Goal: Register for event/course

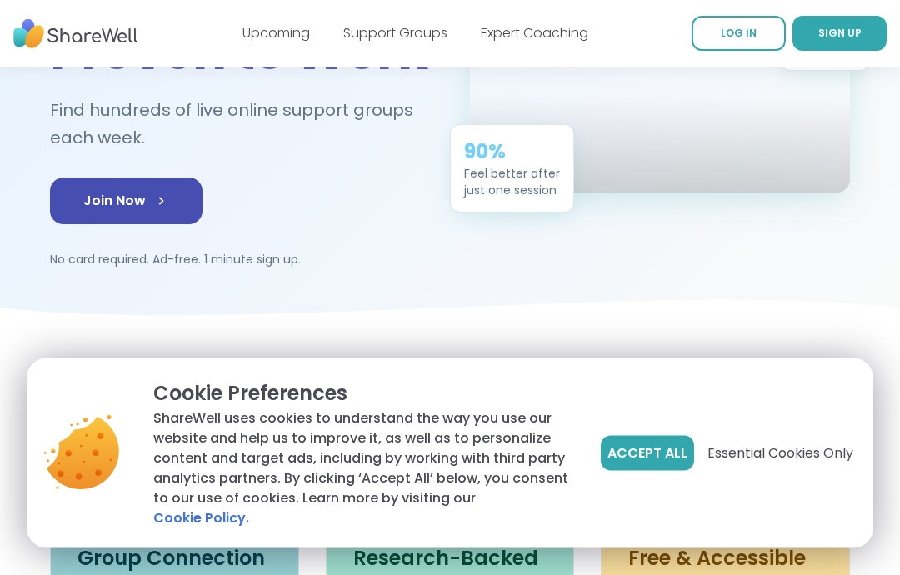
click at [779, 463] on span "Essential Cookies Only" at bounding box center [780, 453] width 146 height 20
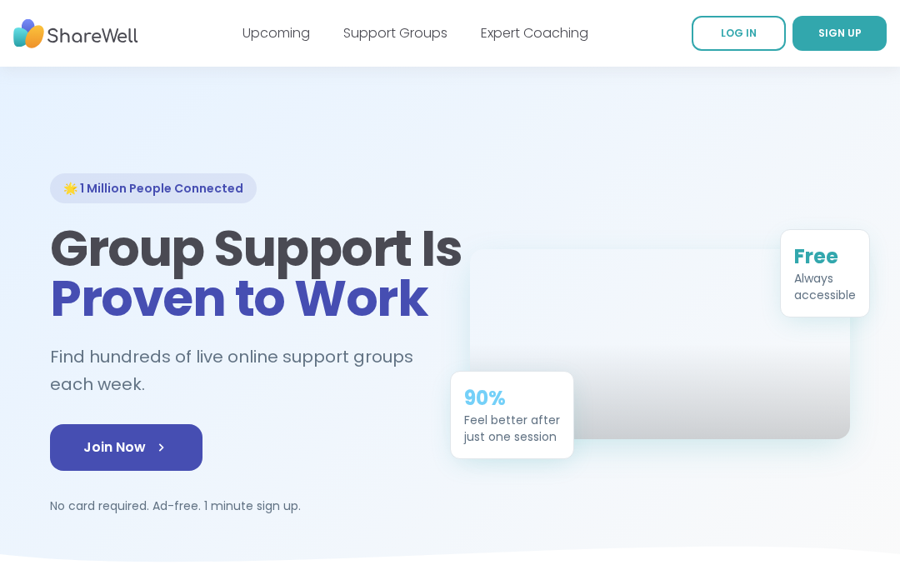
click at [142, 442] on link "Join Now" at bounding box center [126, 447] width 152 height 47
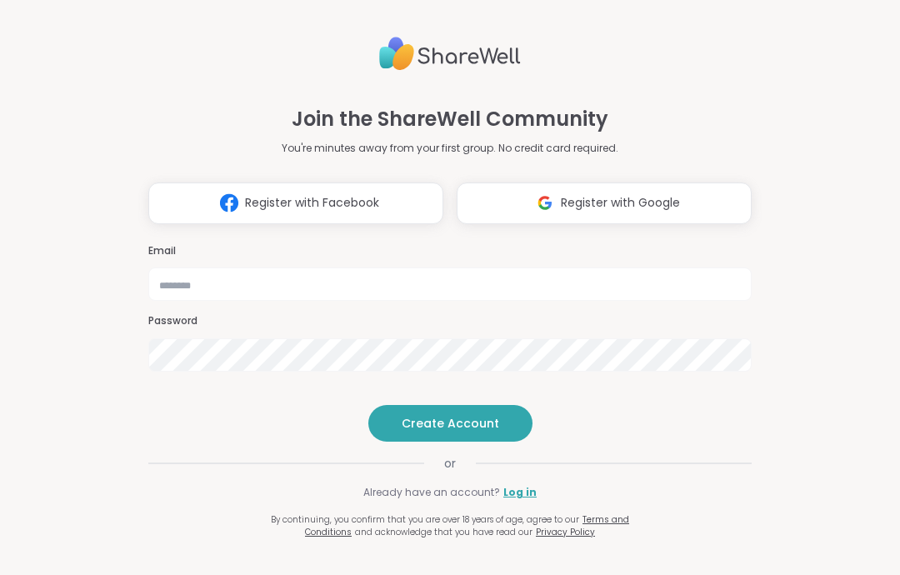
click at [604, 194] on span "Register with Google" at bounding box center [620, 202] width 119 height 17
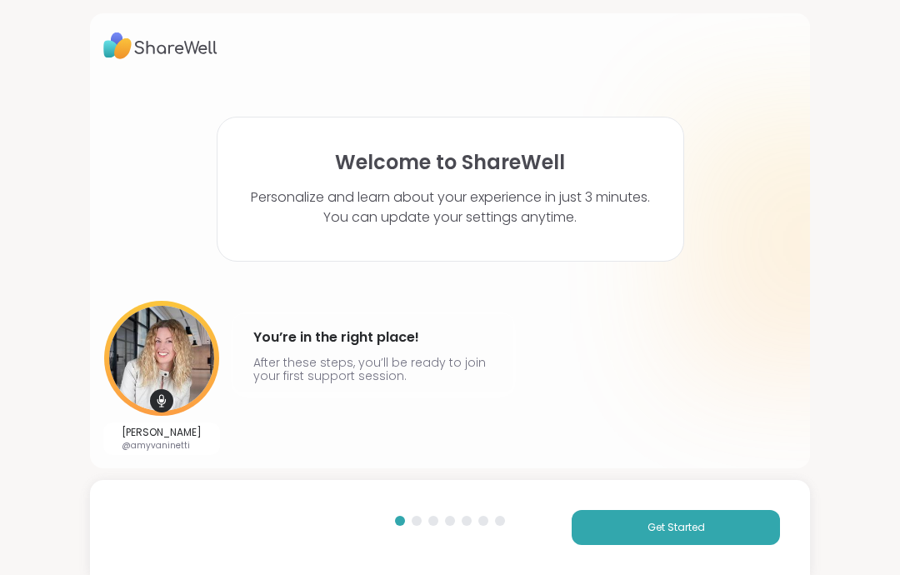
click at [162, 352] on img at bounding box center [161, 358] width 115 height 115
click at [166, 379] on img at bounding box center [161, 358] width 115 height 115
click at [683, 530] on span "Get Started" at bounding box center [675, 527] width 57 height 15
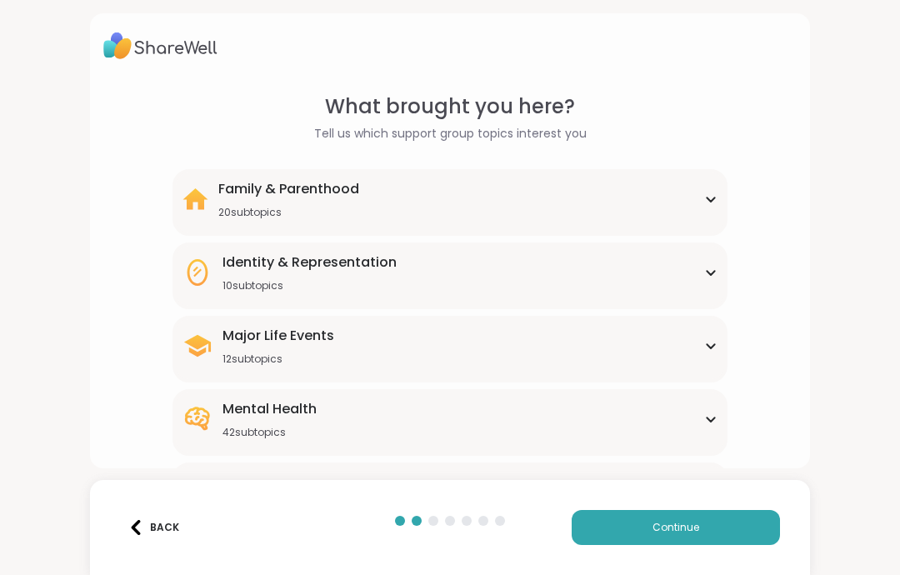
click at [704, 272] on icon at bounding box center [710, 272] width 13 height 8
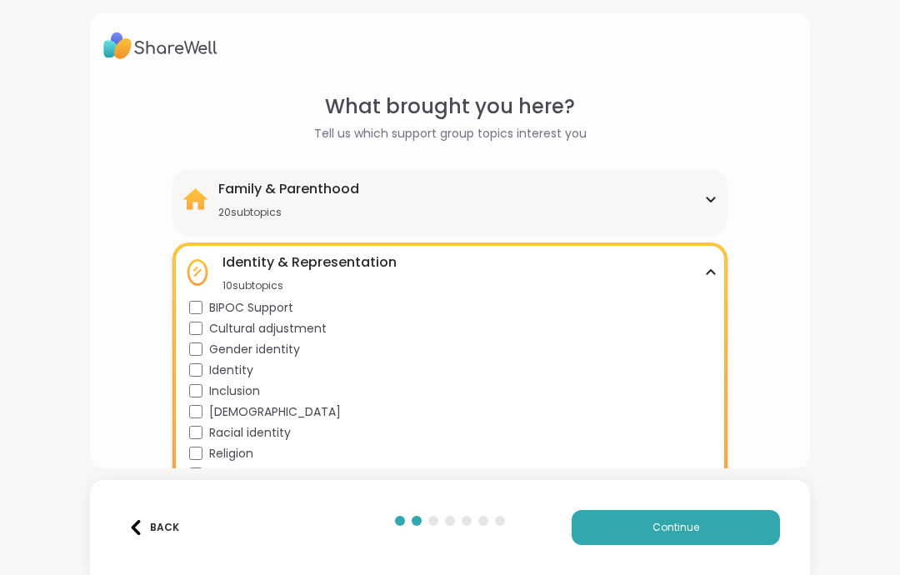
click at [710, 197] on icon at bounding box center [710, 199] width 13 height 8
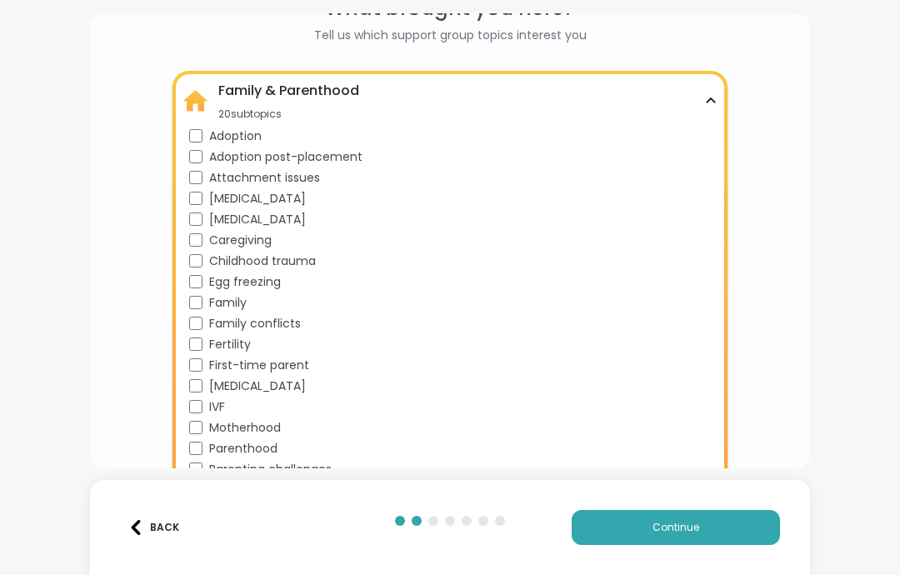
scroll to position [97, 0]
click at [805, 249] on div "What brought you here? Tell us which support group topics interest you Family &…" at bounding box center [450, 240] width 720 height 455
click at [156, 534] on div "Back" at bounding box center [153, 527] width 51 height 15
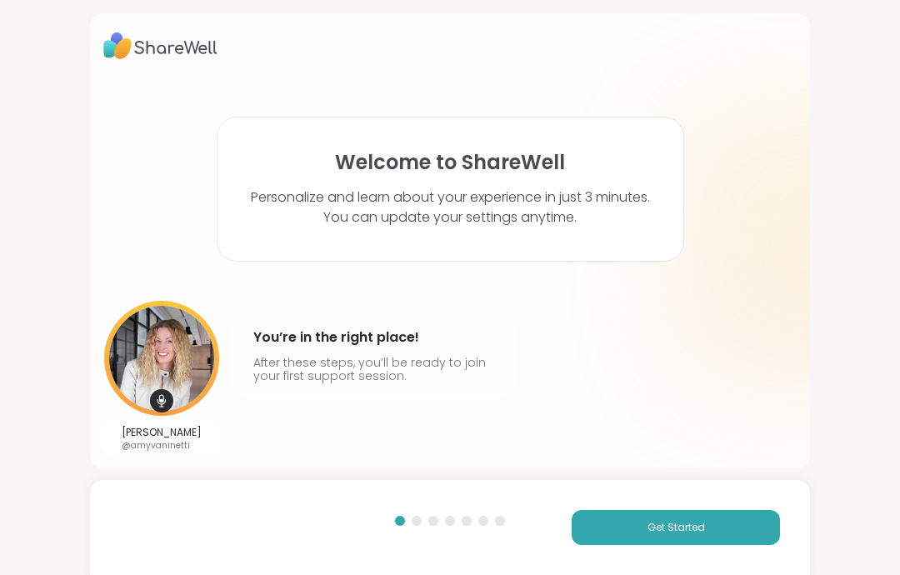
click at [674, 523] on span "Get Started" at bounding box center [675, 527] width 57 height 15
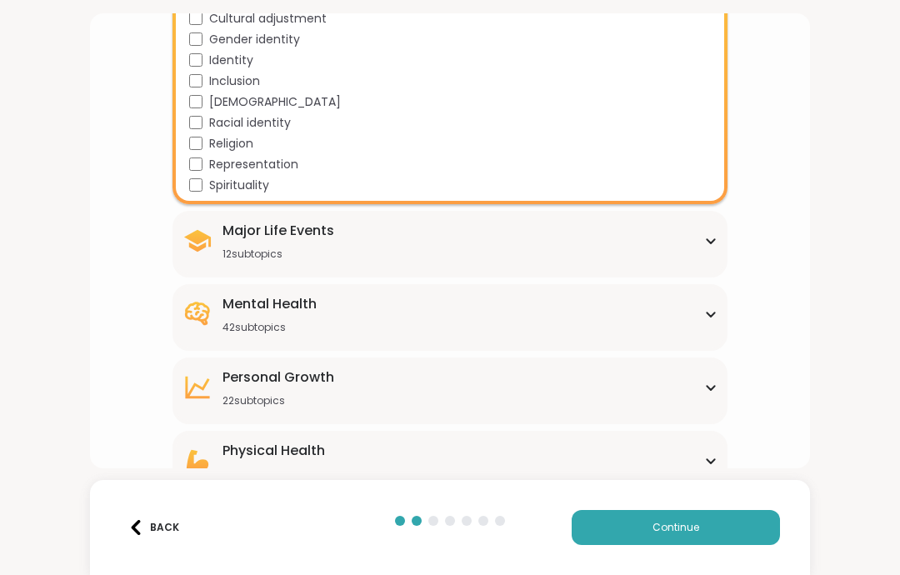
scroll to position [732, 0]
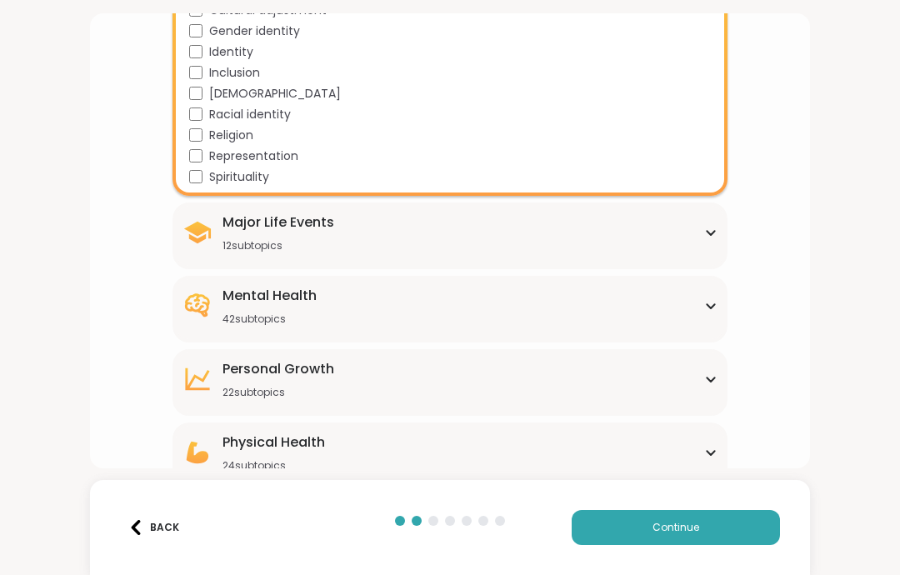
click at [713, 307] on icon at bounding box center [710, 306] width 13 height 8
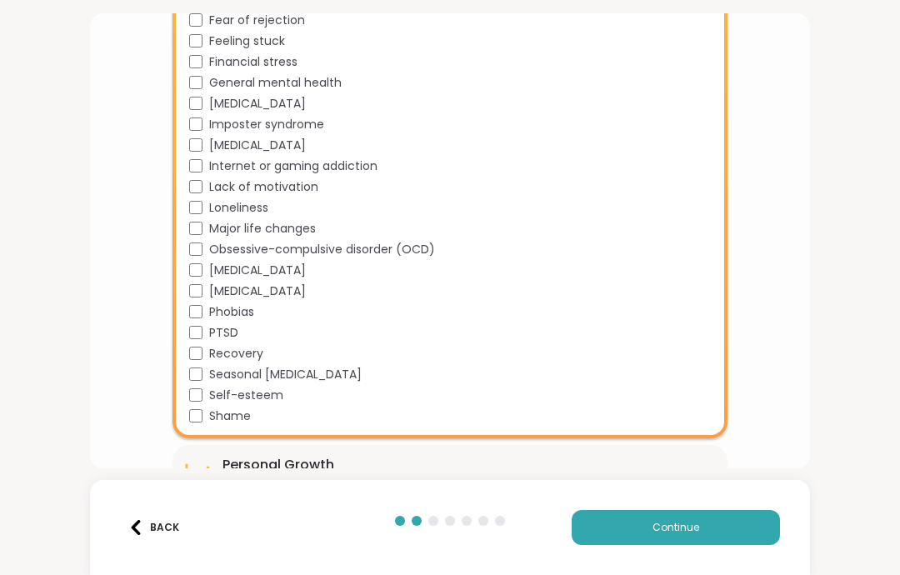
scroll to position [1470, 0]
click at [656, 524] on span "Continue" at bounding box center [675, 527] width 47 height 15
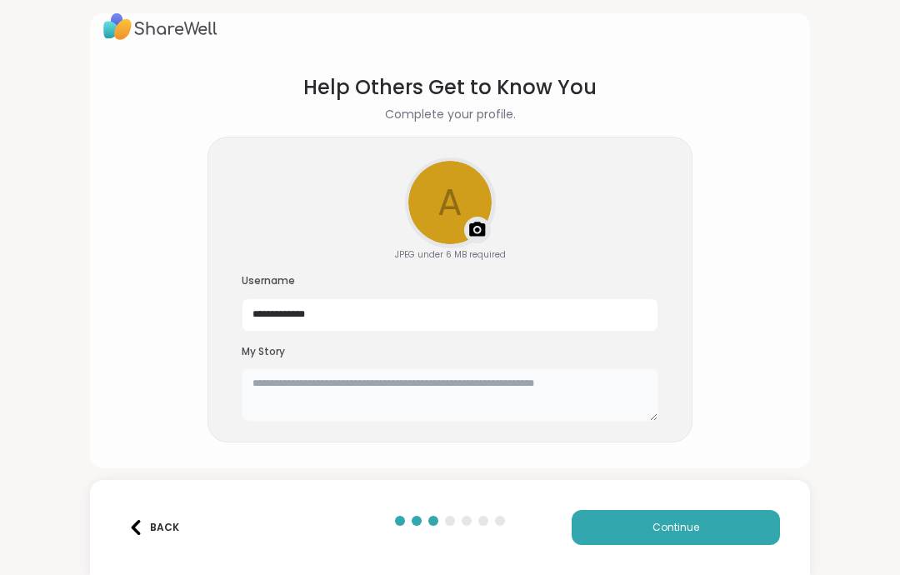
click at [353, 378] on textarea at bounding box center [450, 394] width 417 height 53
click at [415, 382] on textarea "******" at bounding box center [450, 394] width 417 height 53
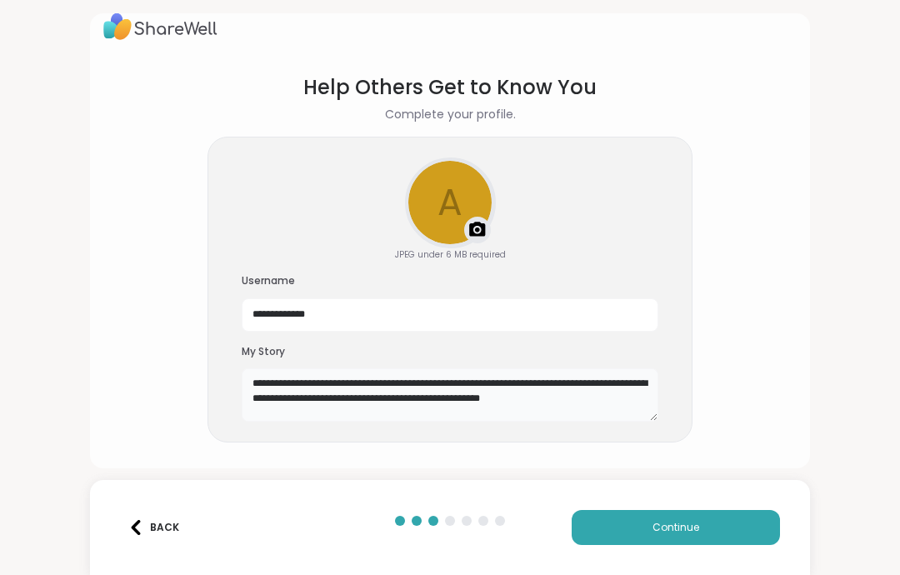
type textarea "**********"
click at [679, 517] on button "Continue" at bounding box center [676, 527] width 208 height 35
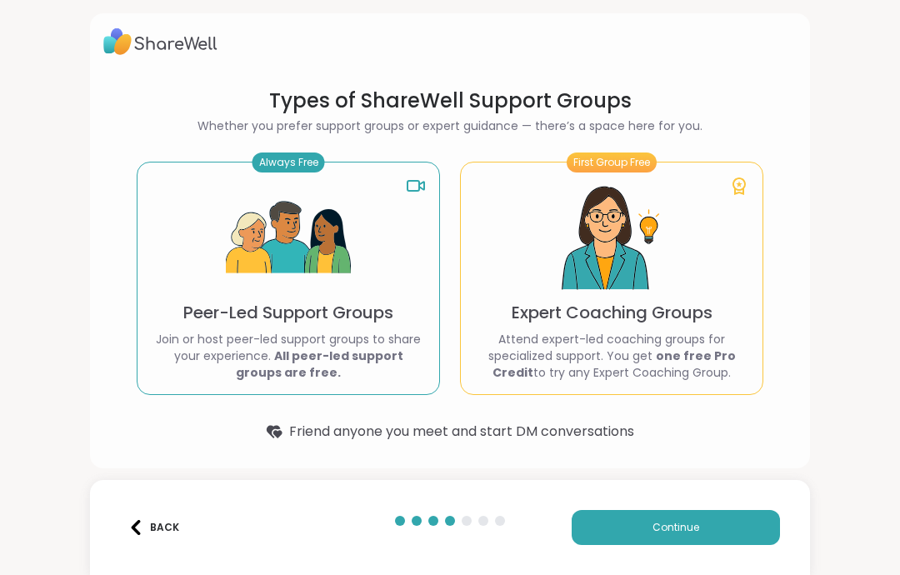
click at [307, 268] on img at bounding box center [288, 238] width 125 height 125
click at [387, 223] on div "Always Free Peer-Led Support Groups Join or host peer-led support groups to sha…" at bounding box center [288, 278] width 303 height 233
click at [689, 521] on span "Continue" at bounding box center [675, 527] width 47 height 15
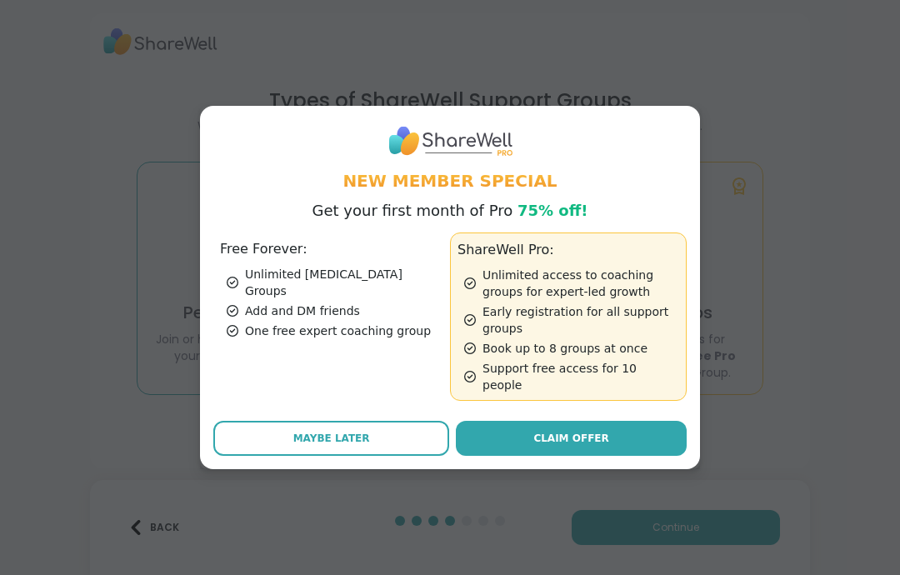
click at [292, 276] on div "Unlimited Peer Support Groups" at bounding box center [335, 282] width 217 height 33
click at [346, 431] on span "Maybe Later" at bounding box center [331, 438] width 77 height 15
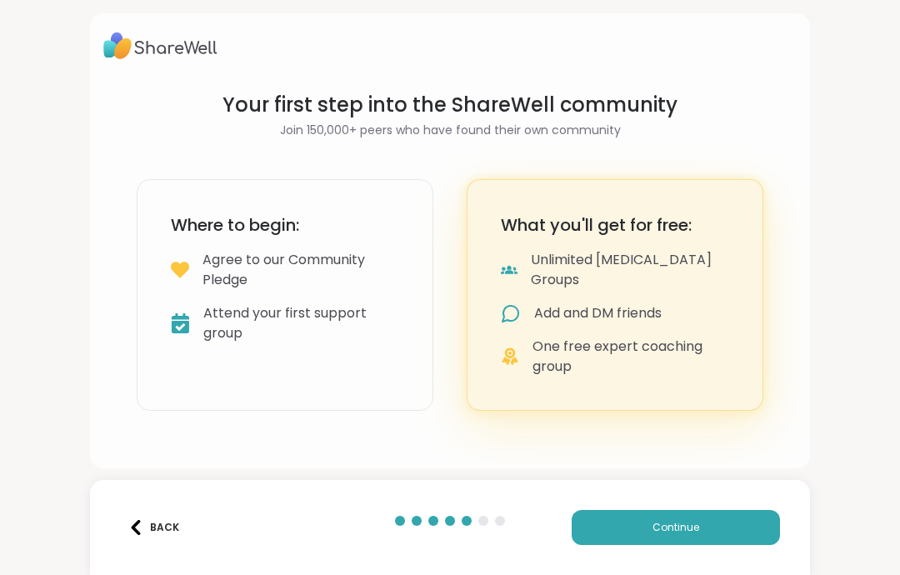
scroll to position [0, 0]
click at [694, 516] on button "Continue" at bounding box center [676, 527] width 208 height 35
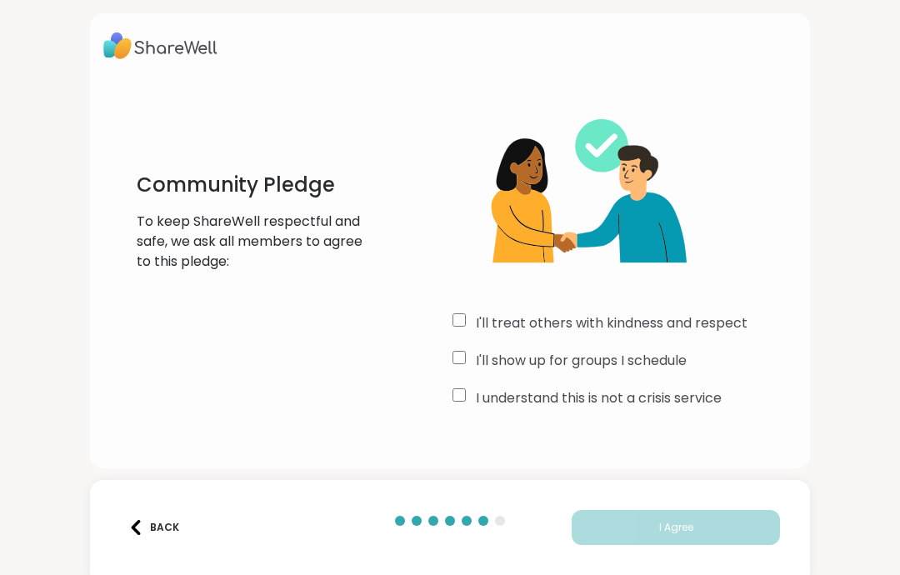
click at [564, 329] on label "I'll treat others with kindness and respect" at bounding box center [612, 323] width 272 height 20
click at [570, 319] on label "I'll treat others with kindness and respect" at bounding box center [612, 323] width 272 height 20
click at [894, 570] on div "Community Pledge To keep ShareWell respectful and safe, we ask all members to a…" at bounding box center [450, 287] width 900 height 575
click at [881, 565] on div "Community Pledge To keep ShareWell respectful and safe, we ask all members to a…" at bounding box center [450, 287] width 900 height 575
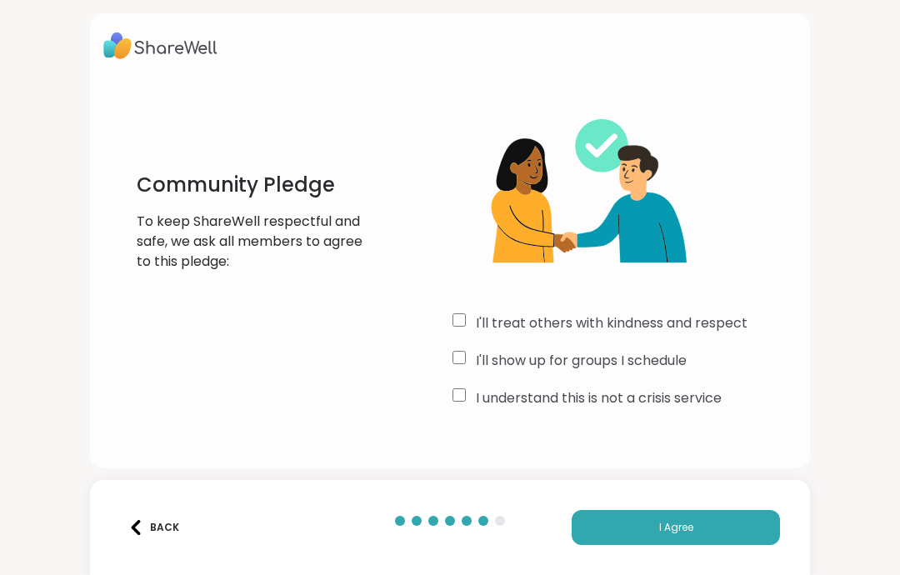
click at [685, 522] on span "I Agree" at bounding box center [676, 527] width 34 height 15
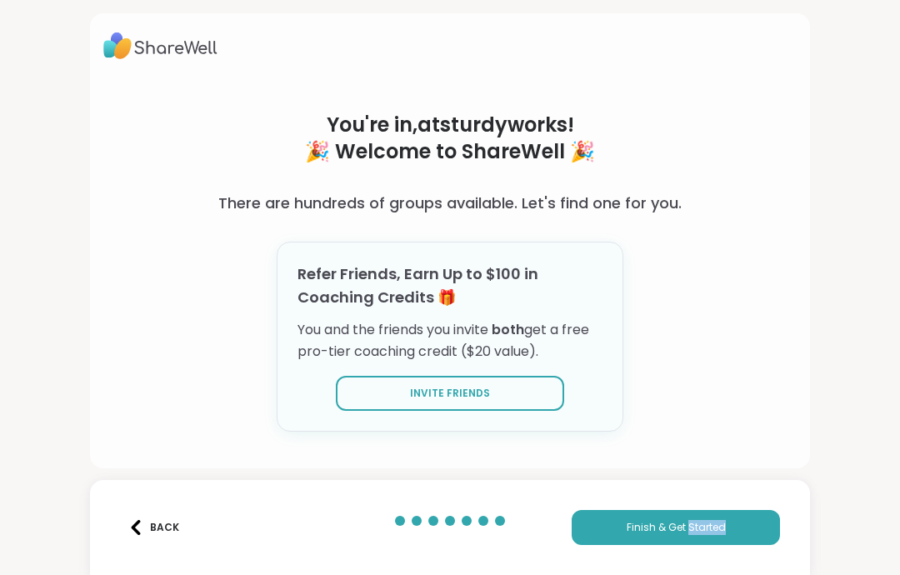
click at [727, 292] on div "You're in, atsturdyworks ! 🎉 Welcome to ShareWell 🎉 There are hundreds of group…" at bounding box center [450, 271] width 577 height 387
click at [677, 533] on span "Finish & Get Started" at bounding box center [676, 527] width 99 height 15
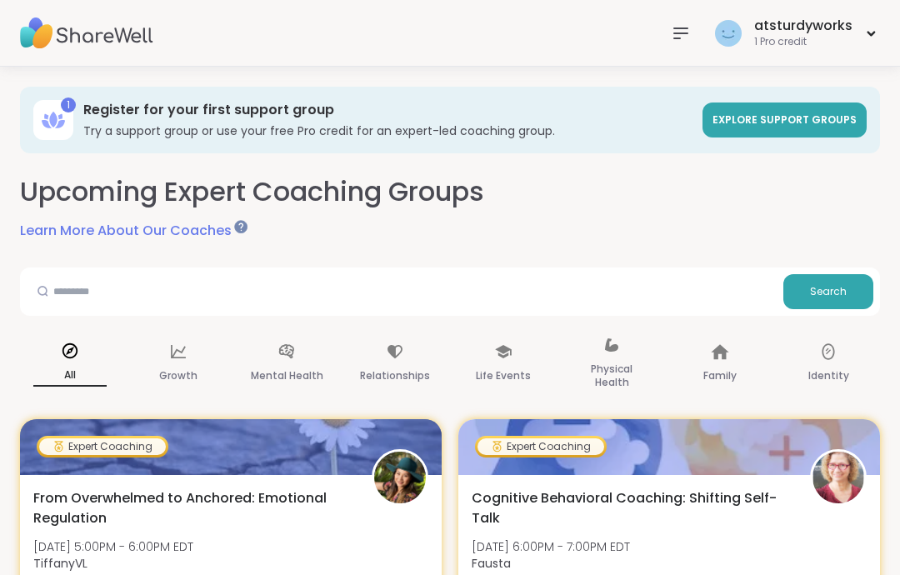
click at [792, 112] on link "Explore support groups" at bounding box center [784, 119] width 164 height 35
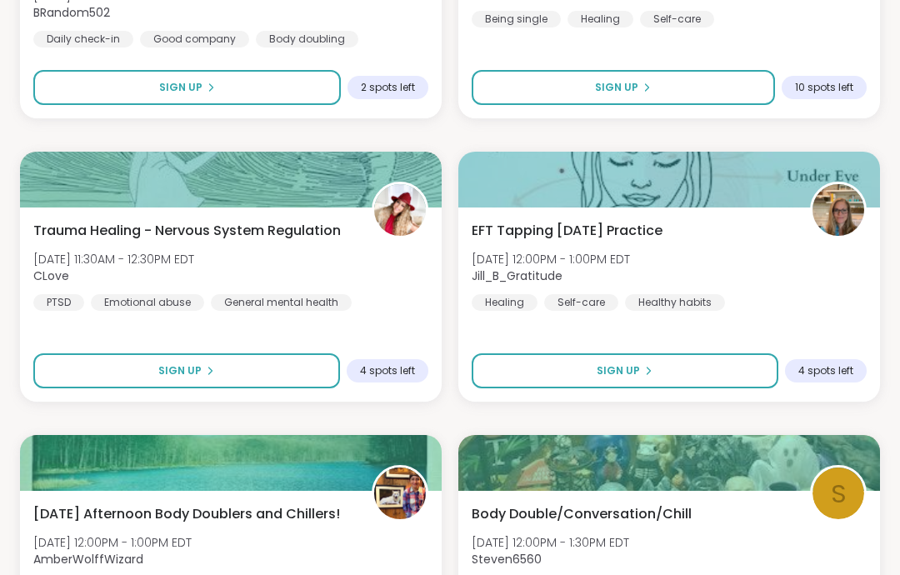
scroll to position [1654, 0]
click at [415, 200] on img at bounding box center [400, 210] width 52 height 52
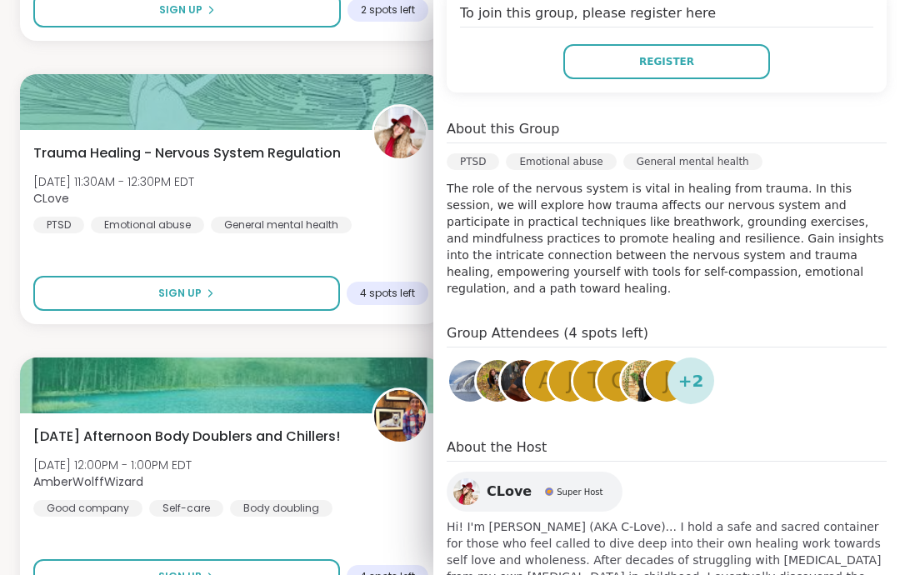
scroll to position [1735, 0]
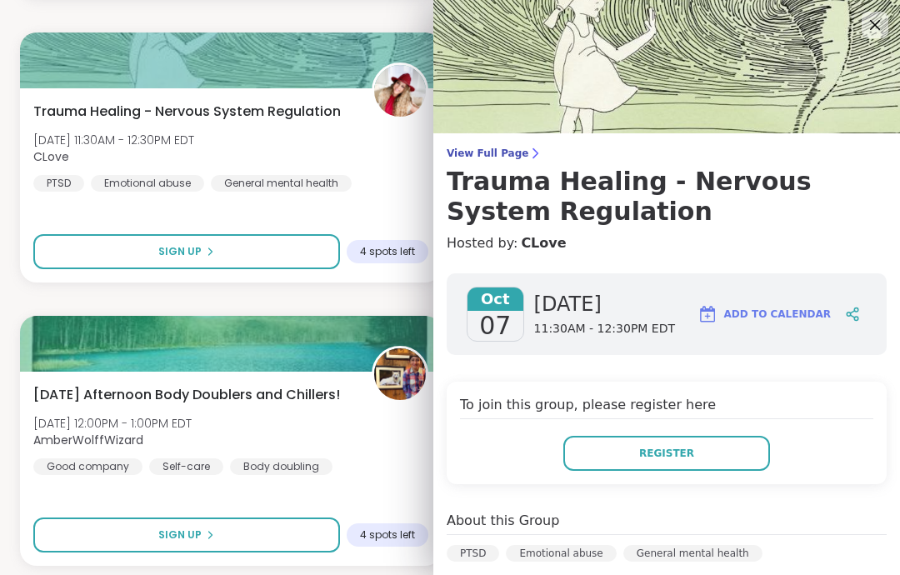
scroll to position [0, 0]
click at [653, 453] on span "Register" at bounding box center [666, 453] width 55 height 15
click at [392, 441] on div "Tuesday Afternoon Body Doublers and Chillers! Tue, Oct 07 | 12:00PM - 1:00PM ED…" at bounding box center [230, 430] width 395 height 90
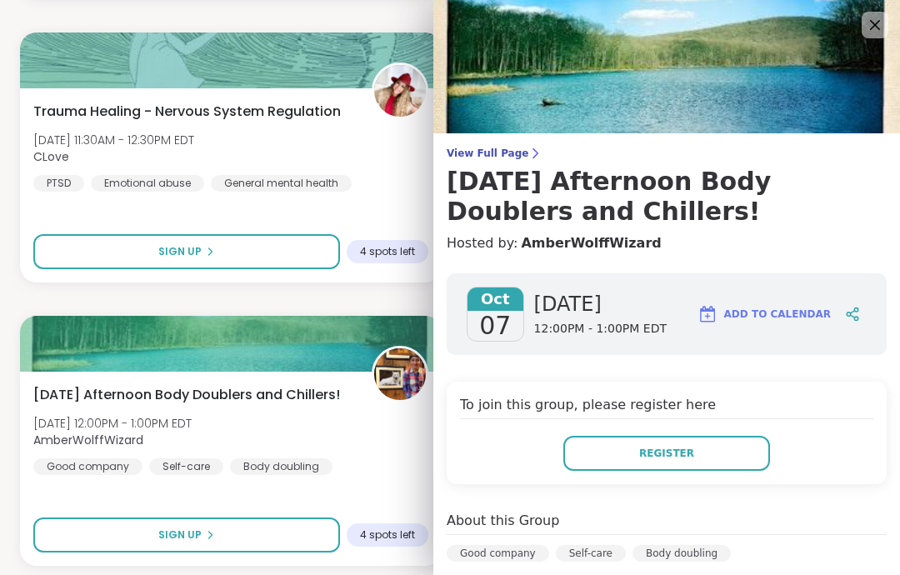
click at [390, 439] on div "Tuesday Afternoon Body Doublers and Chillers! Tue, Oct 07 | 12:00PM - 1:00PM ED…" at bounding box center [230, 430] width 395 height 90
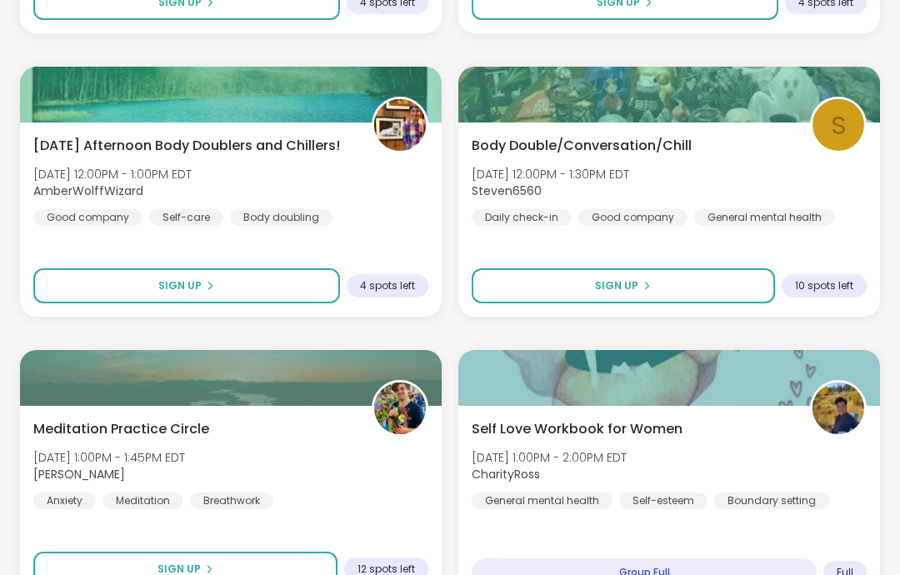
scroll to position [2048, 0]
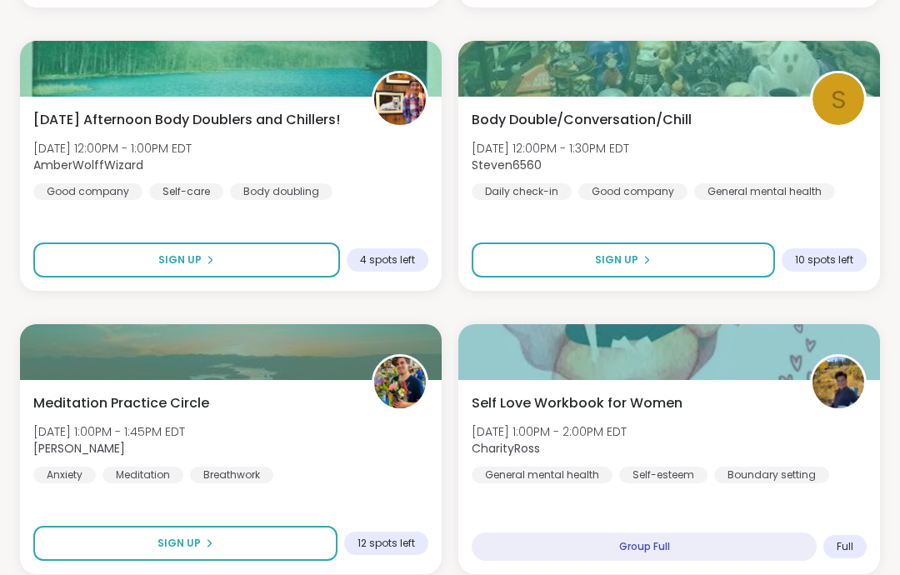
click at [712, 143] on div "Body Double/Conversation/Chill Tue, Oct 07 | 12:00PM - 1:30PM EDT Steven6560 Da…" at bounding box center [669, 155] width 395 height 90
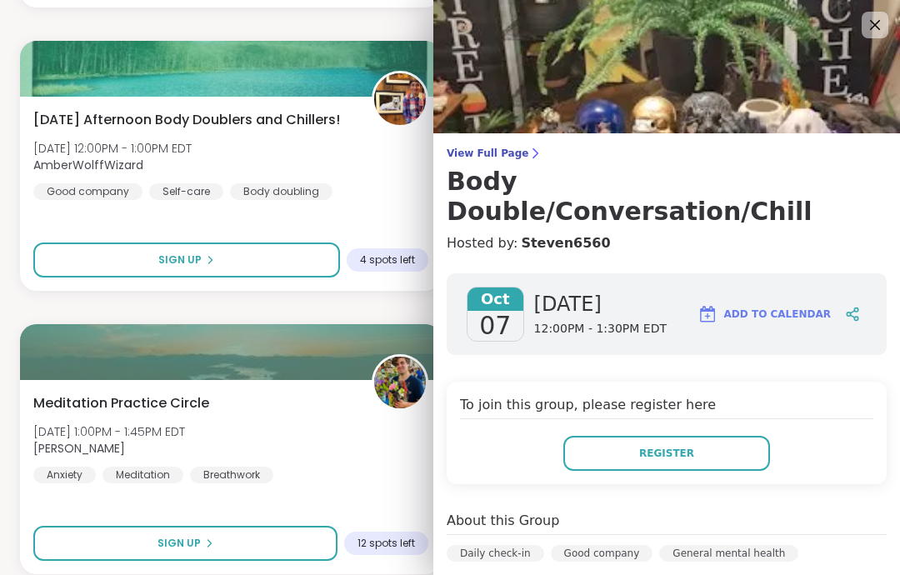
scroll to position [0, 0]
click at [392, 182] on div "Tuesday Afternoon Body Doublers and Chillers! Tue, Oct 07 | 12:00PM - 1:00PM ED…" at bounding box center [230, 155] width 395 height 90
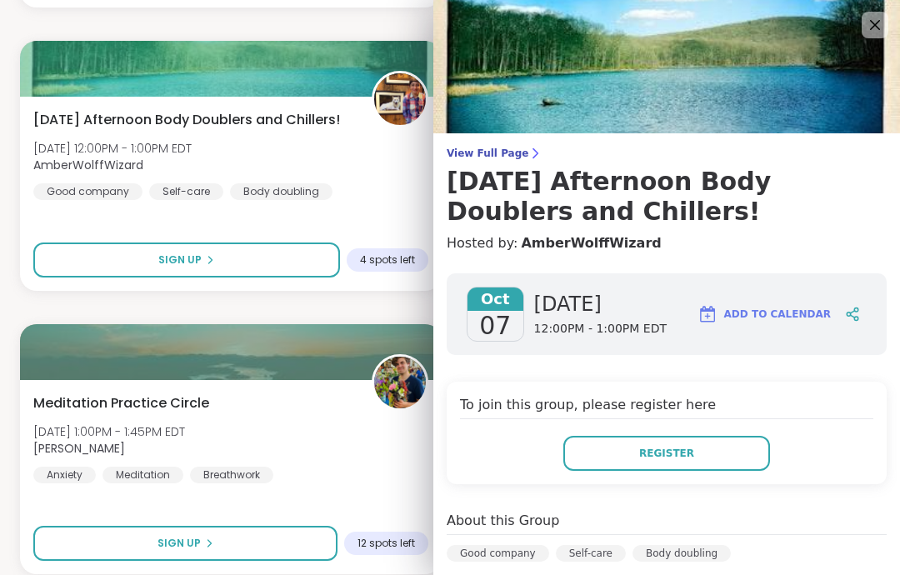
click at [413, 455] on div "Meditation Practice Circle Tue, Oct 07 | 1:00PM - 1:45PM EDT Nicholas Anxiety M…" at bounding box center [230, 438] width 395 height 90
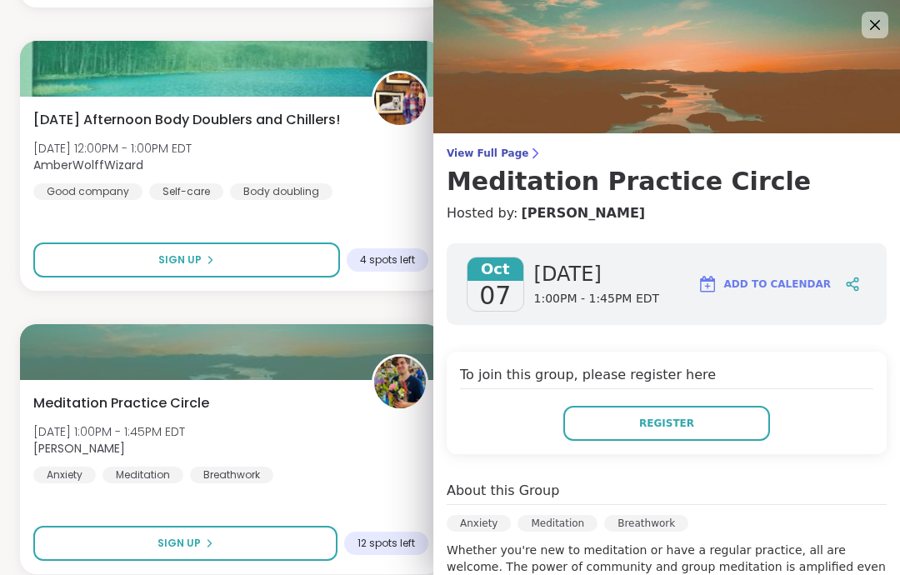
click at [871, 27] on icon at bounding box center [875, 25] width 10 height 10
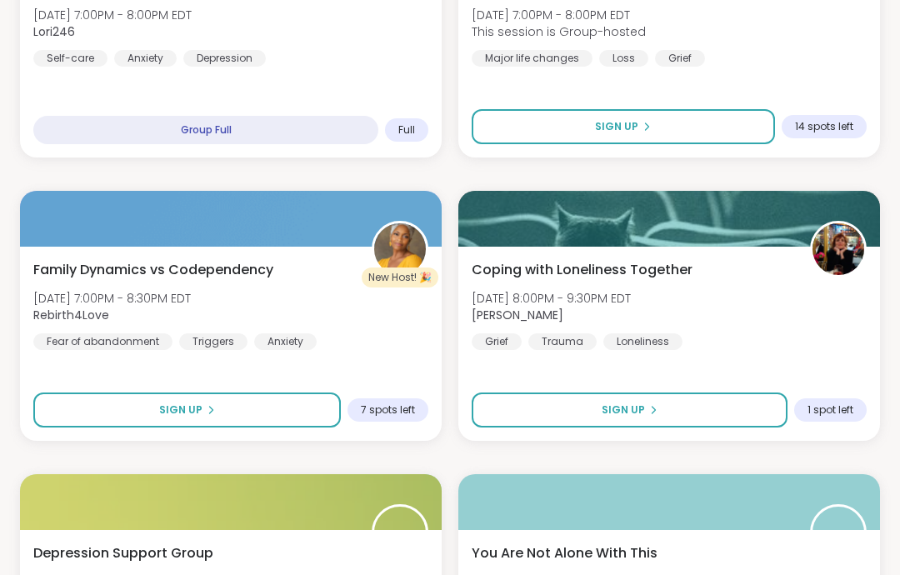
scroll to position [4732, 0]
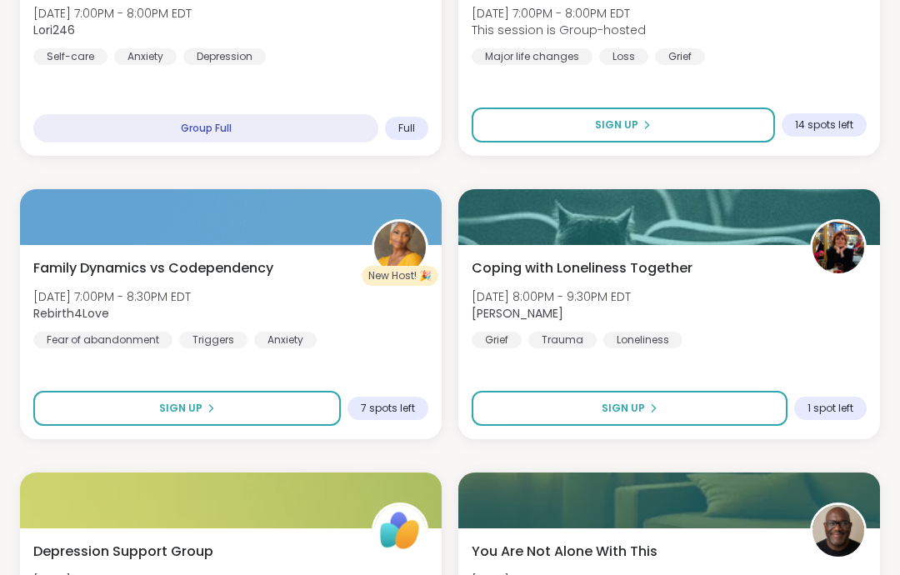
click at [742, 283] on div "Coping with Loneliness Together Tue, Oct 07 | 8:00PM - 9:30PM EDT Judy Grief Tr…" at bounding box center [669, 303] width 395 height 90
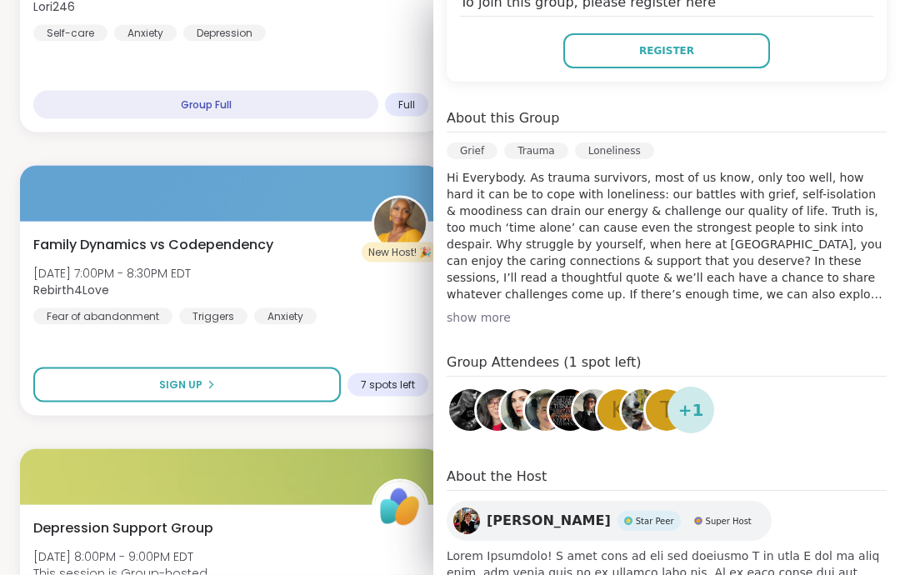
scroll to position [4766, 0]
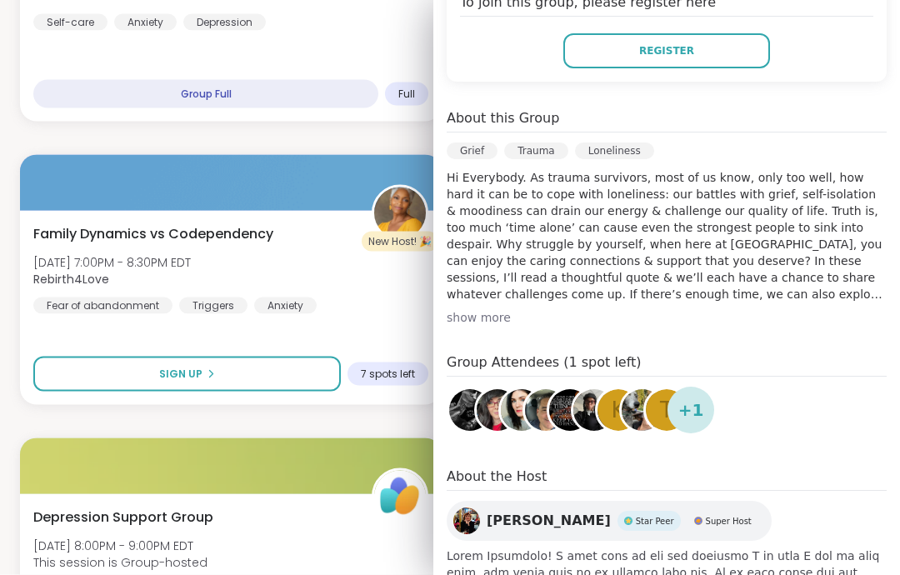
click at [499, 310] on div "show more" at bounding box center [667, 318] width 440 height 17
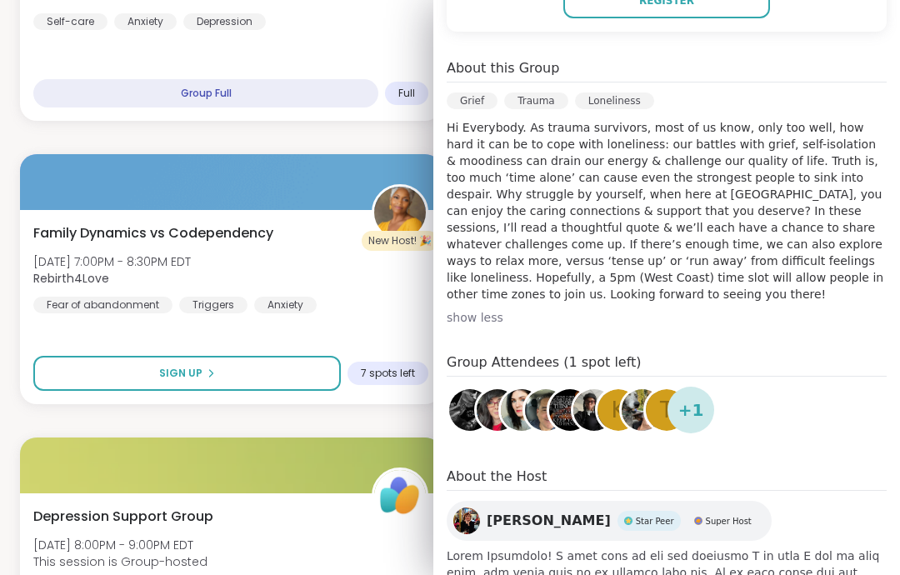
scroll to position [452, 0]
click at [588, 390] on img at bounding box center [594, 411] width 42 height 42
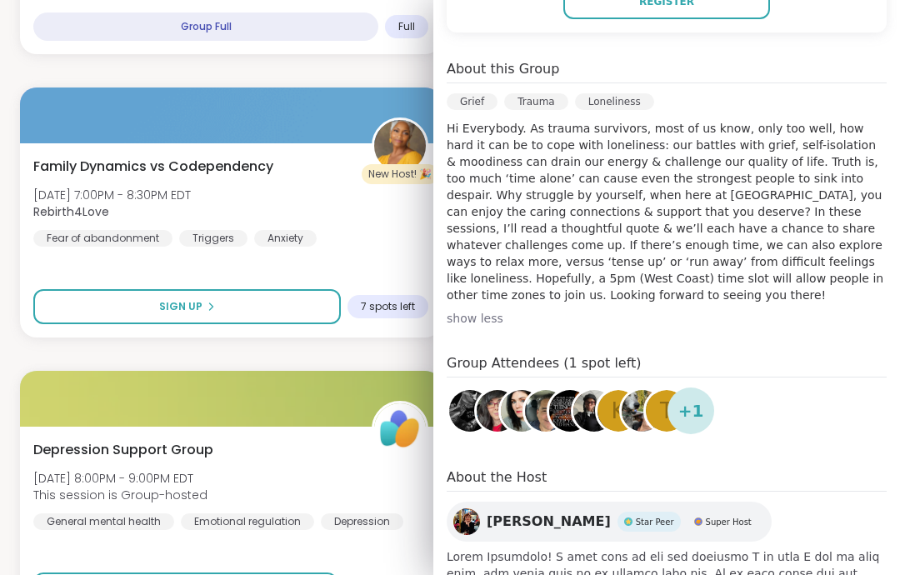
click at [538, 390] on img at bounding box center [546, 411] width 42 height 42
click at [377, 219] on div "Family Dynamics vs Codependency Tue, Oct 07 | 7:00PM - 8:30PM EDT Rebirth4Love …" at bounding box center [230, 202] width 395 height 90
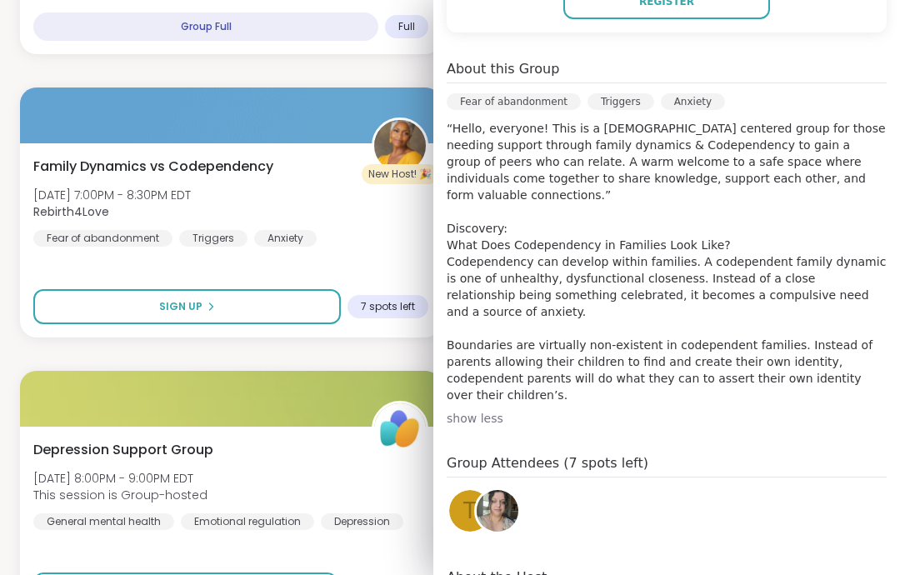
click at [354, 39] on div "Group Full" at bounding box center [205, 26] width 345 height 28
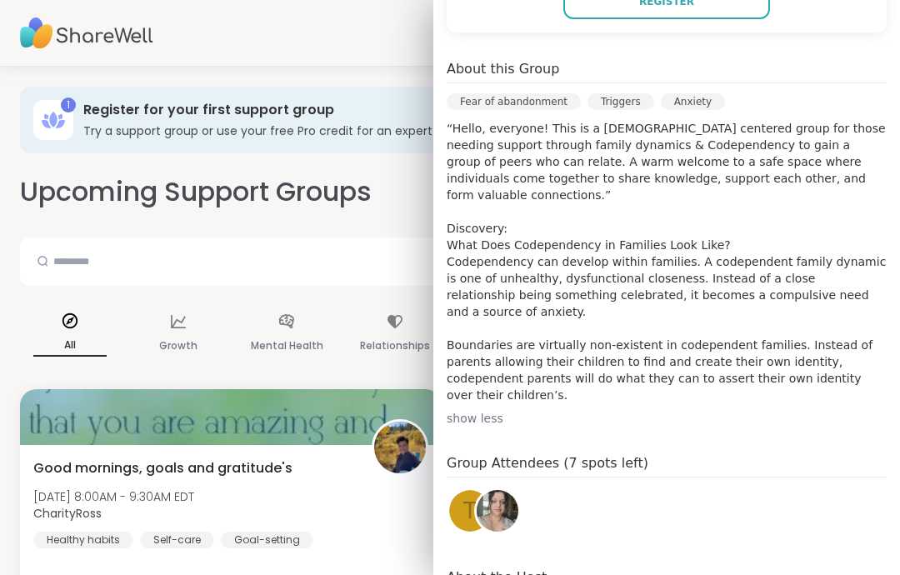
click at [839, 59] on div "About this Group" at bounding box center [667, 71] width 440 height 24
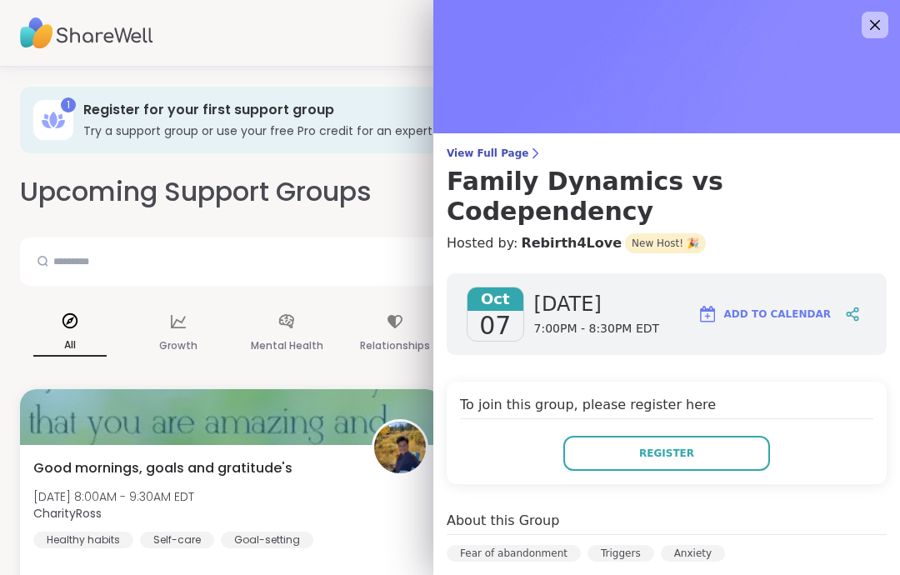
click at [872, 25] on icon at bounding box center [875, 25] width 20 height 20
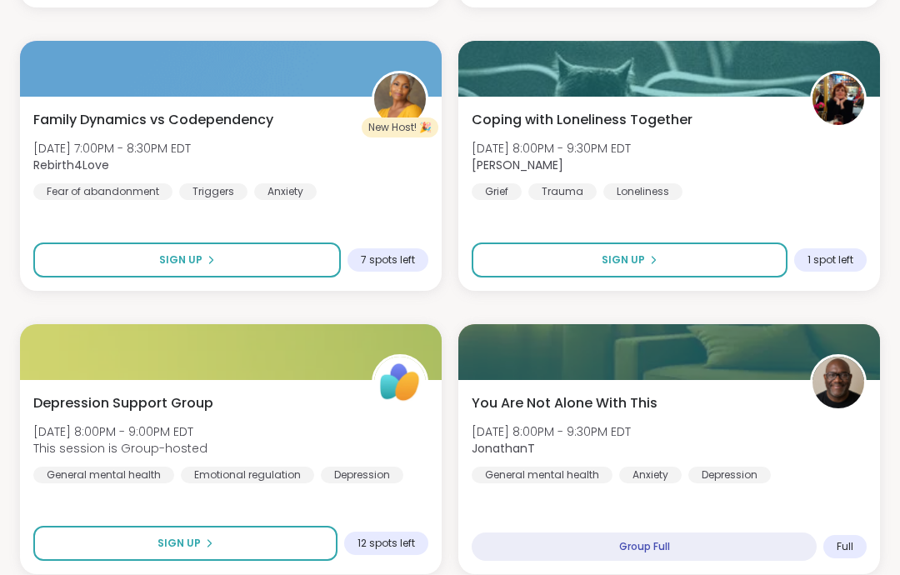
scroll to position [4947, 0]
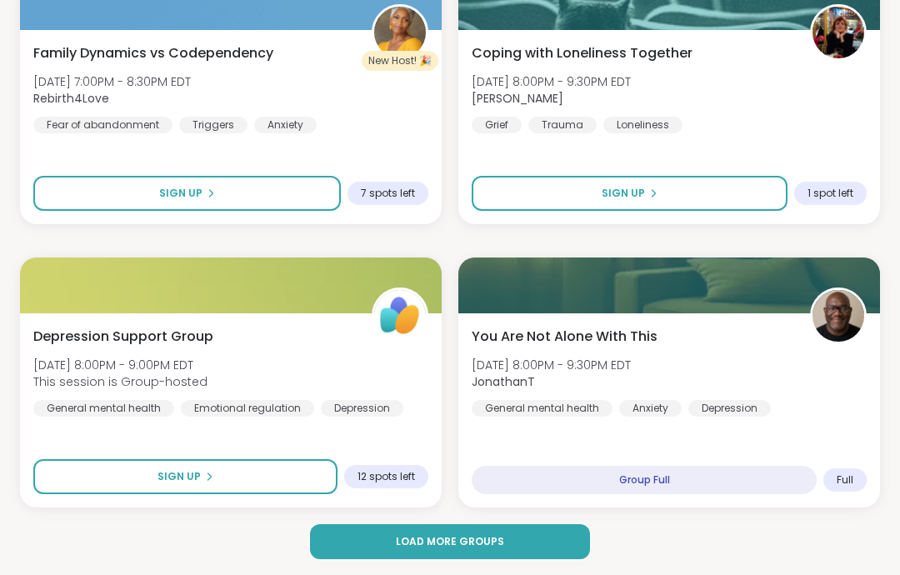
click at [251, 350] on div "Depression Support Group Tue, Oct 07 | 8:00PM - 9:00PM EDT This session is Grou…" at bounding box center [230, 372] width 395 height 90
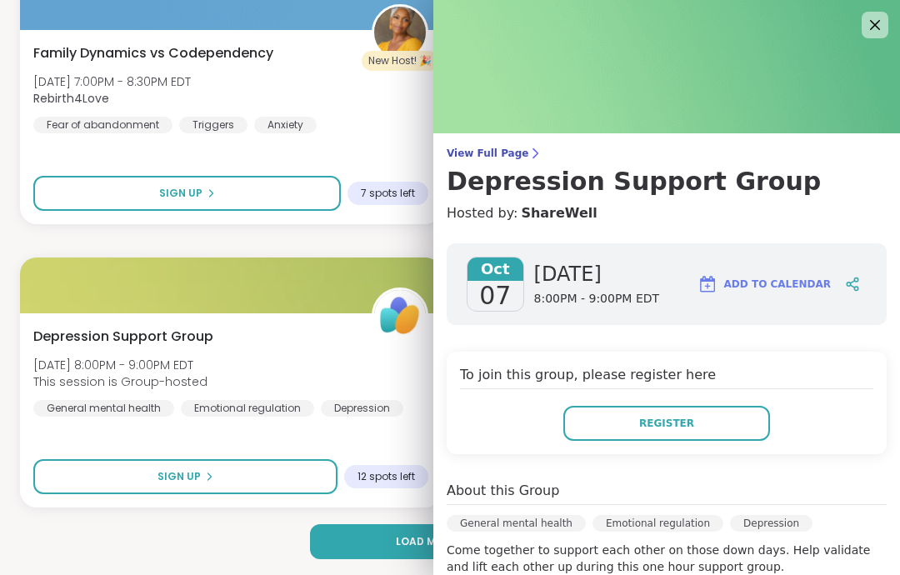
scroll to position [0, 0]
click at [877, 32] on icon at bounding box center [875, 25] width 20 height 20
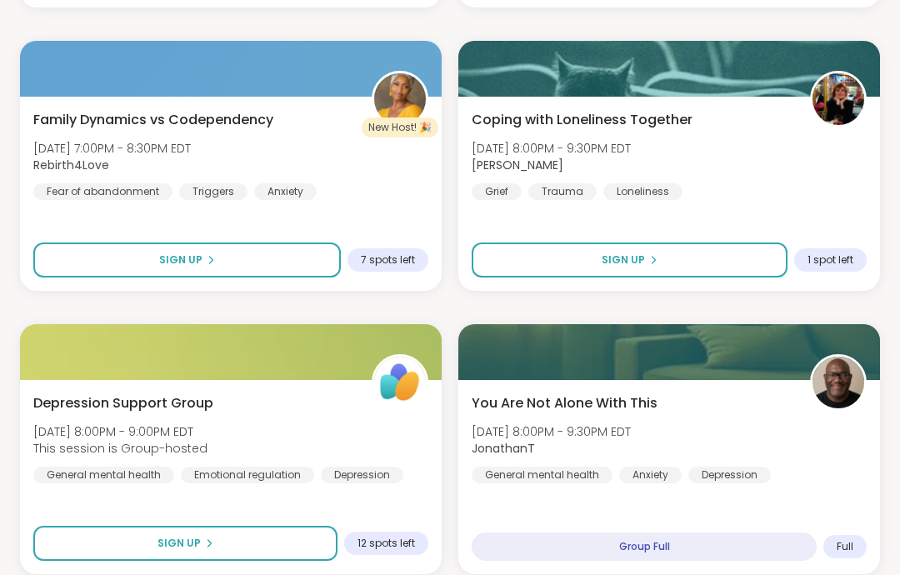
scroll to position [4947, 0]
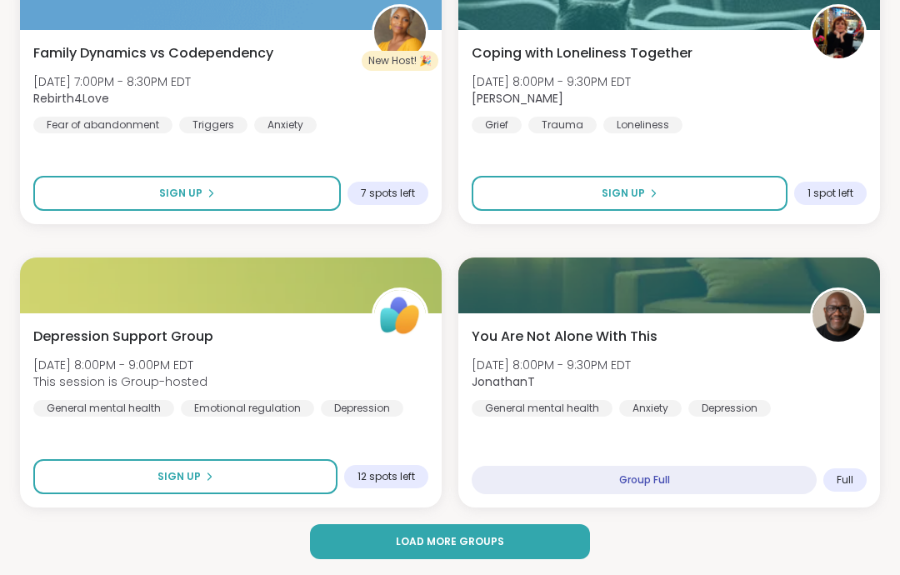
click at [726, 342] on div "You Are Not Alone With This Tue, Oct 07 | 8:00PM - 9:30PM EDT JonathanT General…" at bounding box center [669, 372] width 395 height 90
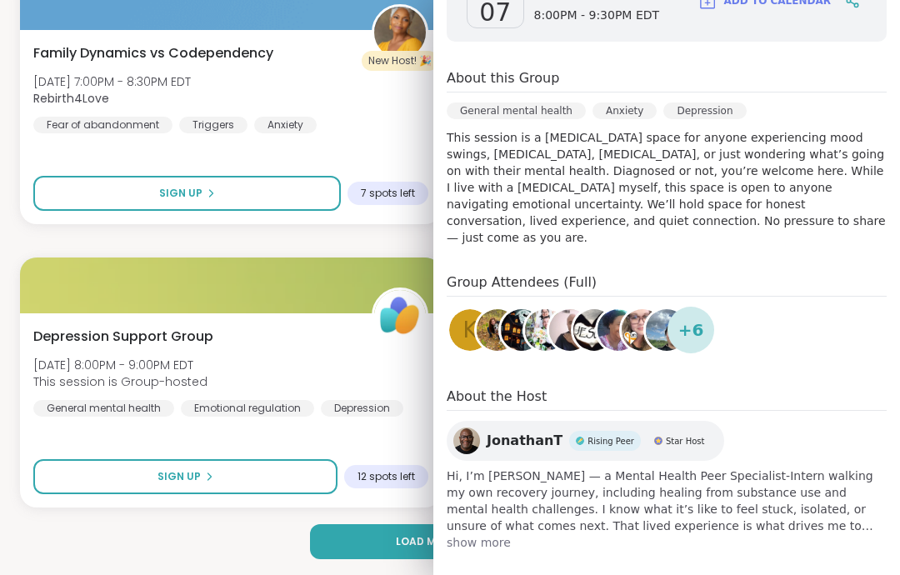
scroll to position [282, 0]
click at [489, 535] on span "show more" at bounding box center [667, 543] width 440 height 17
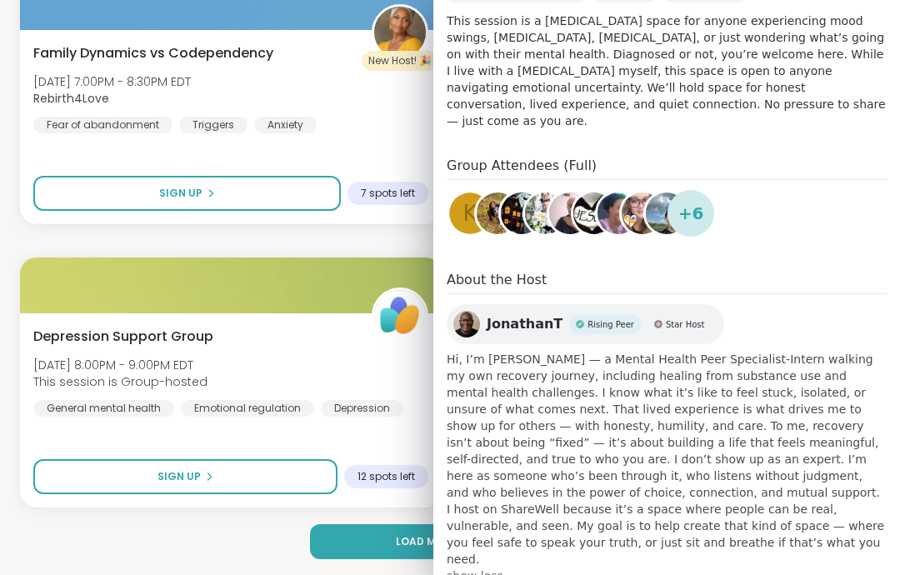
scroll to position [399, 0]
click at [658, 202] on img at bounding box center [667, 214] width 42 height 42
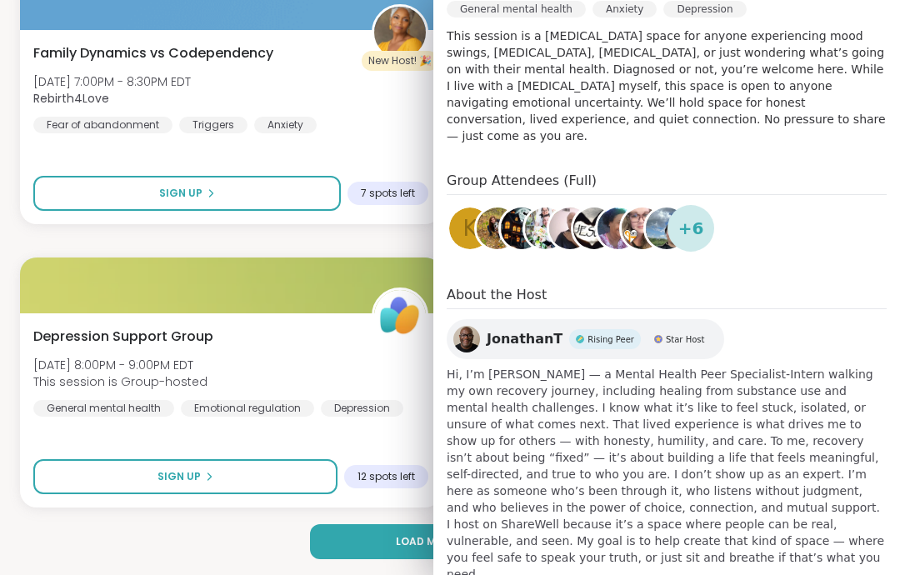
scroll to position [381, 0]
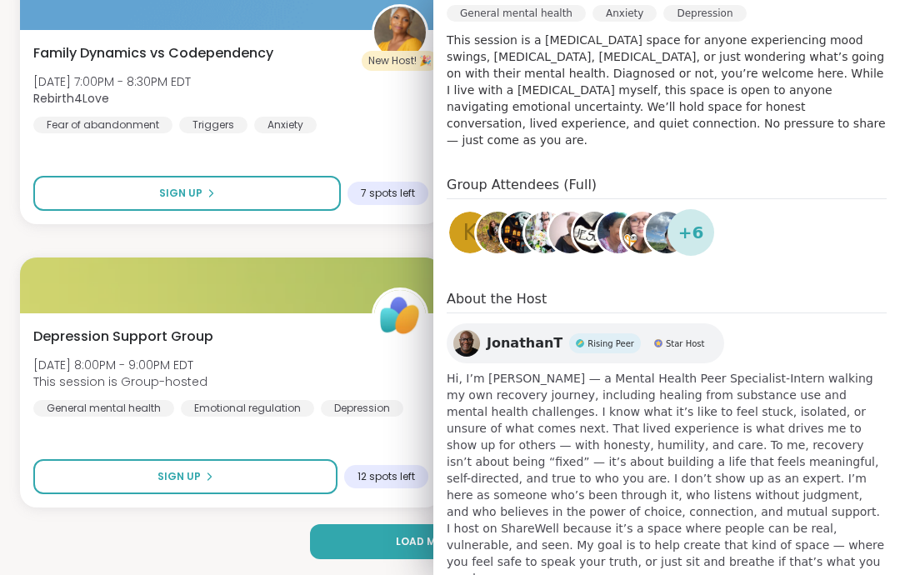
click at [469, 330] on img at bounding box center [466, 343] width 27 height 27
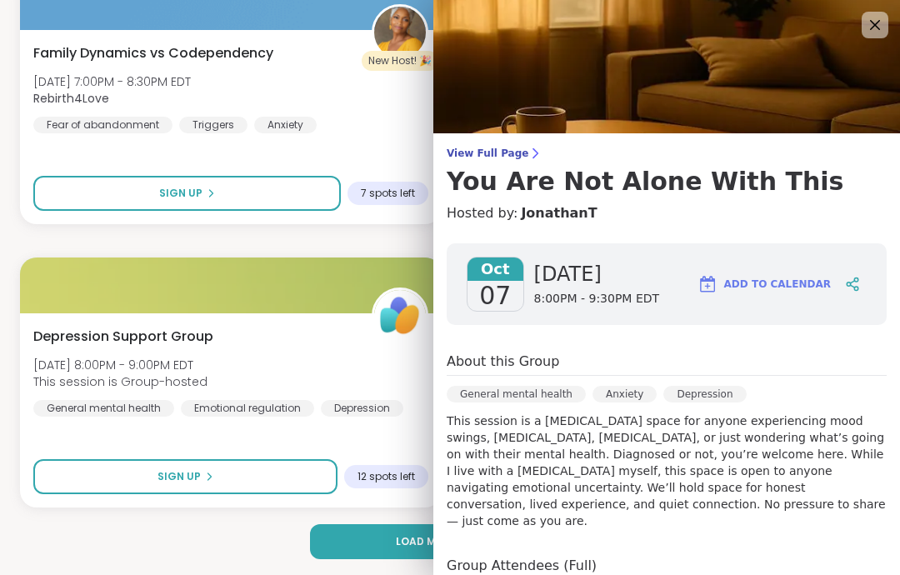
scroll to position [0, 0]
click at [869, 27] on icon at bounding box center [875, 25] width 20 height 20
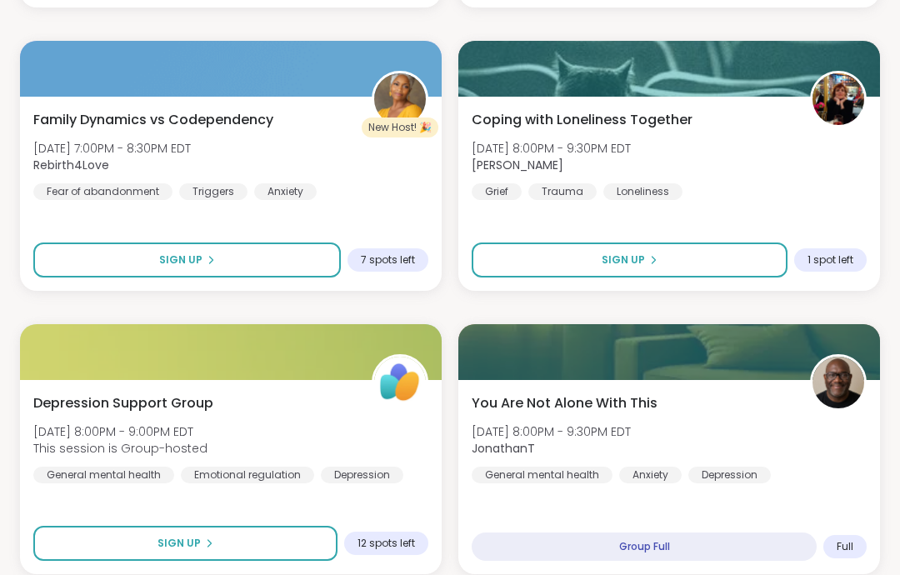
scroll to position [4947, 0]
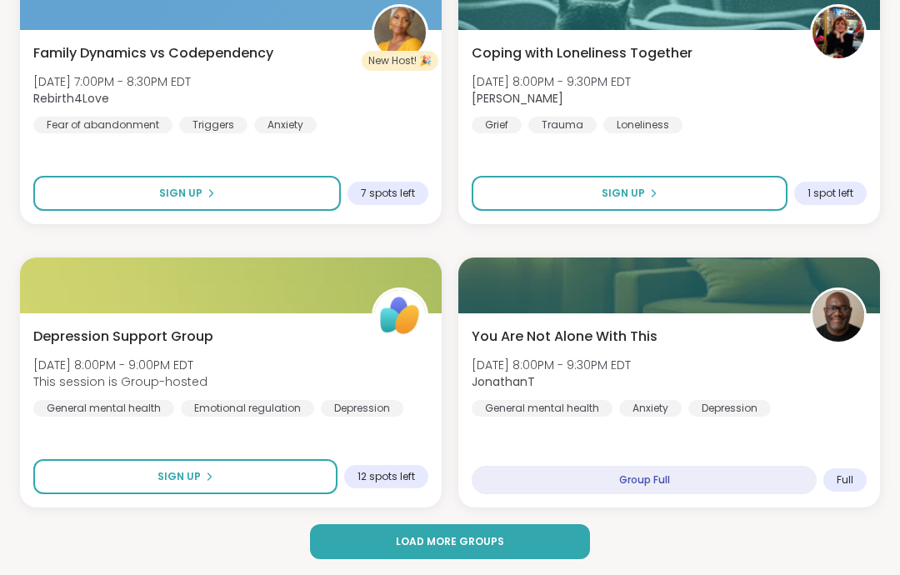
click at [440, 534] on span "Load more groups" at bounding box center [450, 541] width 108 height 15
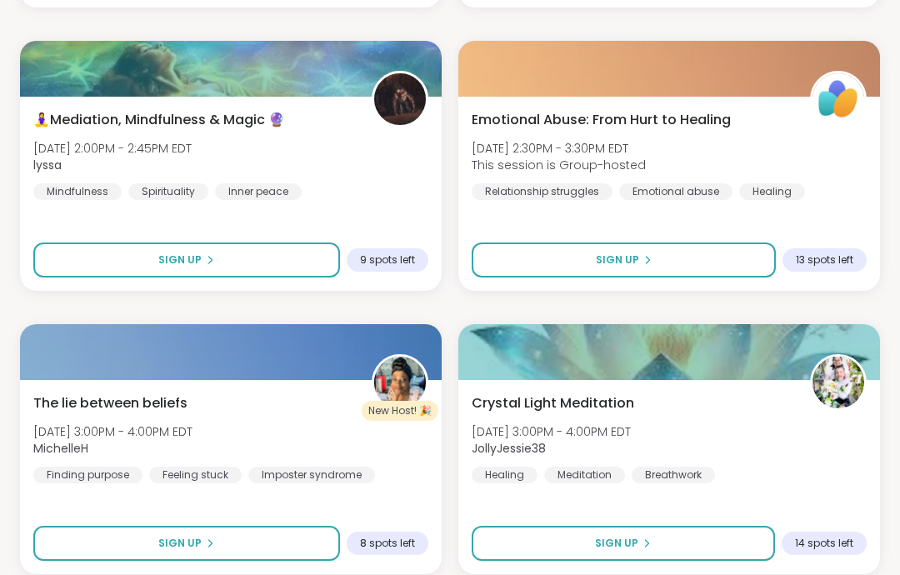
scroll to position [10046, 0]
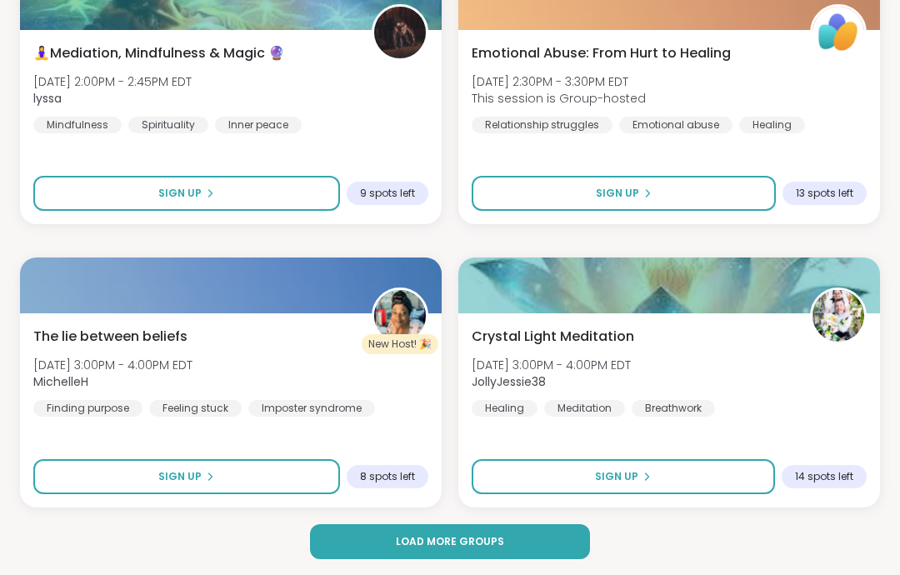
click at [462, 532] on button "Load more groups" at bounding box center [450, 541] width 280 height 35
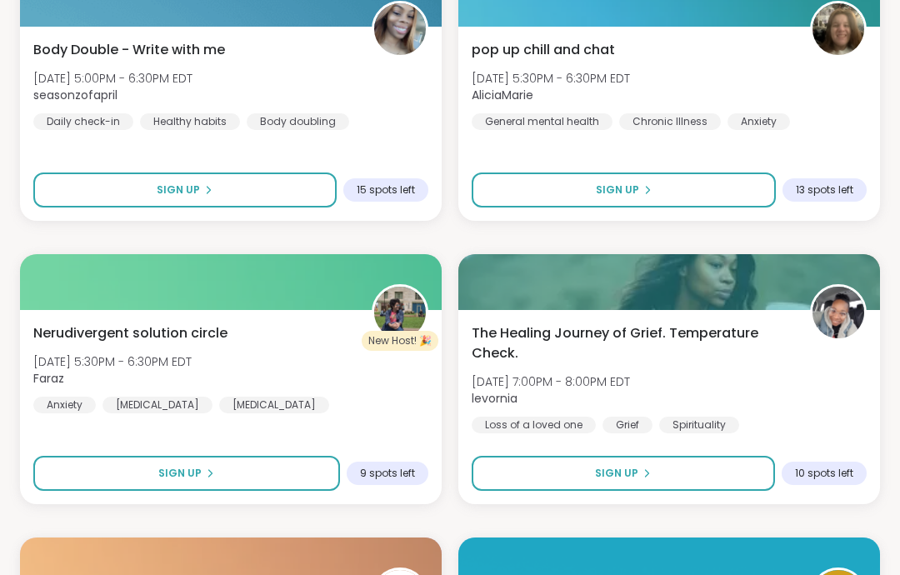
scroll to position [10908, 0]
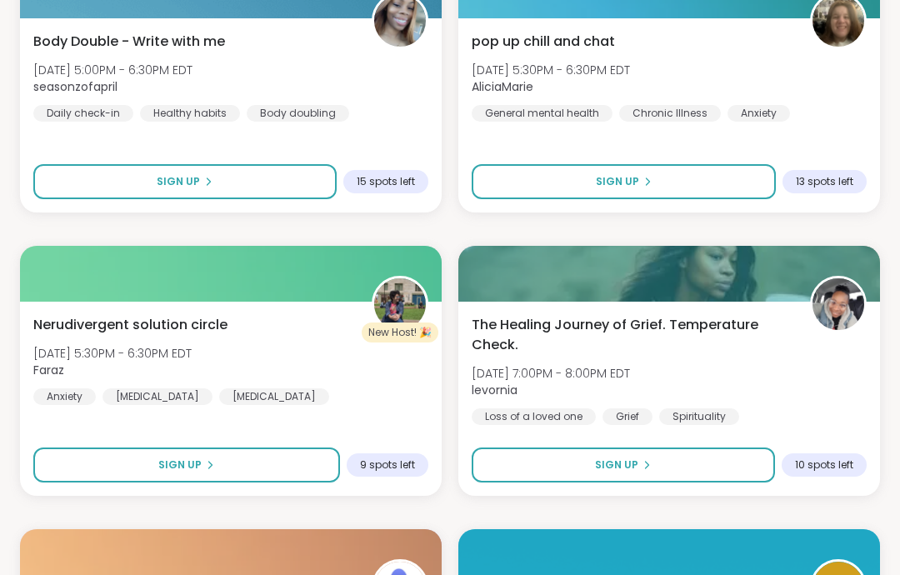
click at [202, 328] on span "Nerudivergent solution circle" at bounding box center [130, 325] width 194 height 20
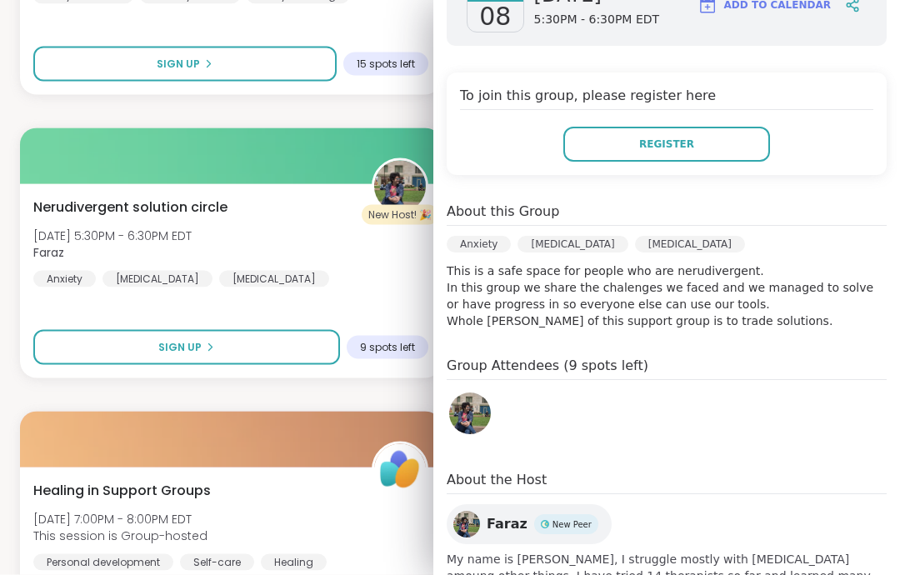
scroll to position [11023, 0]
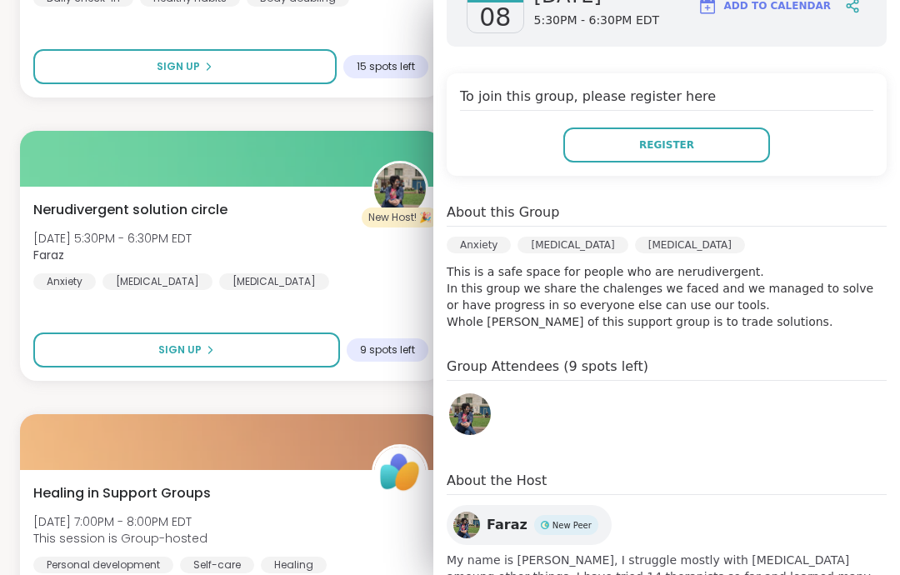
click at [473, 523] on img at bounding box center [466, 525] width 27 height 27
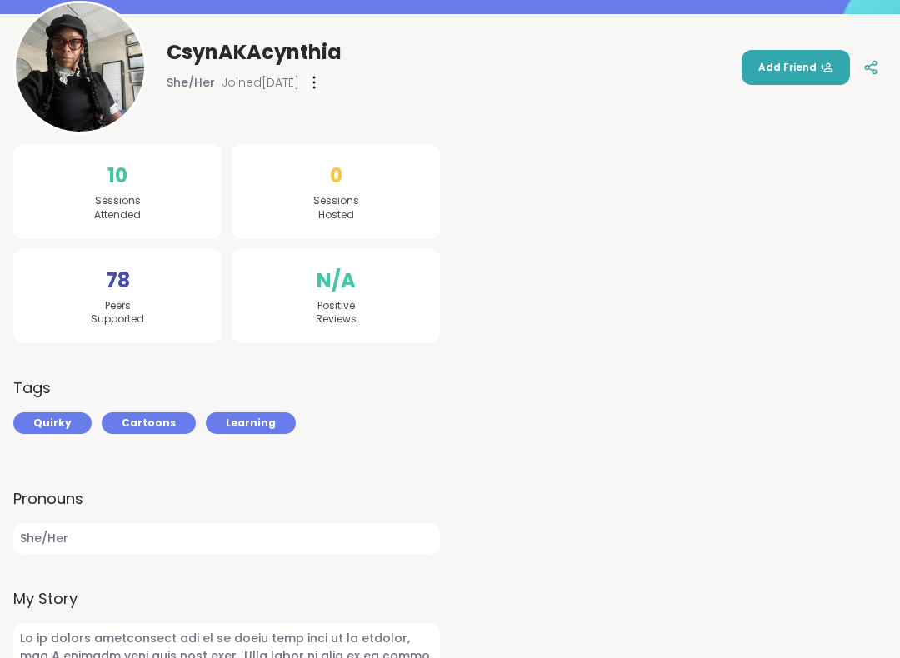
scroll to position [259, 0]
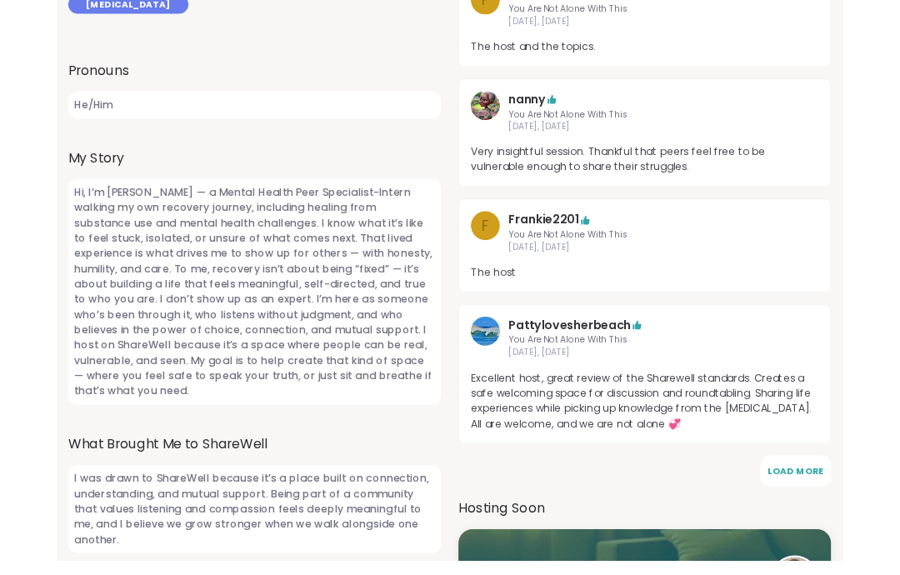
scroll to position [702, 0]
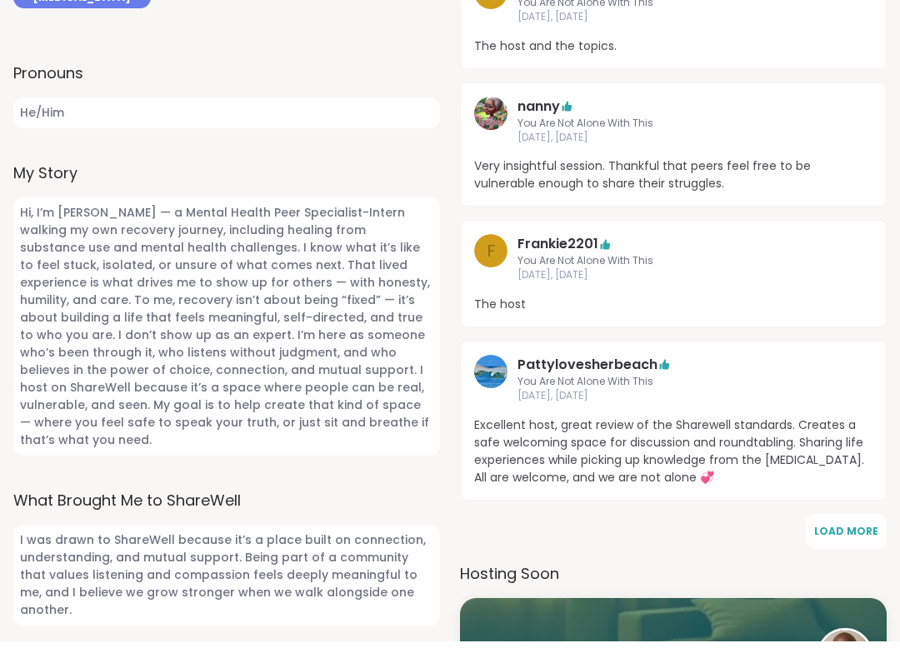
click at [490, 372] on img at bounding box center [490, 388] width 33 height 33
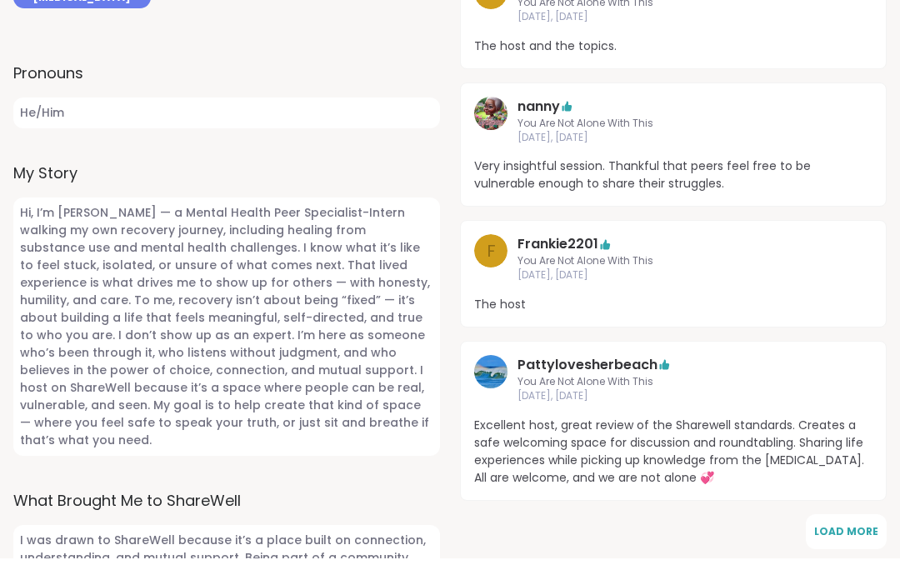
scroll to position [785, 0]
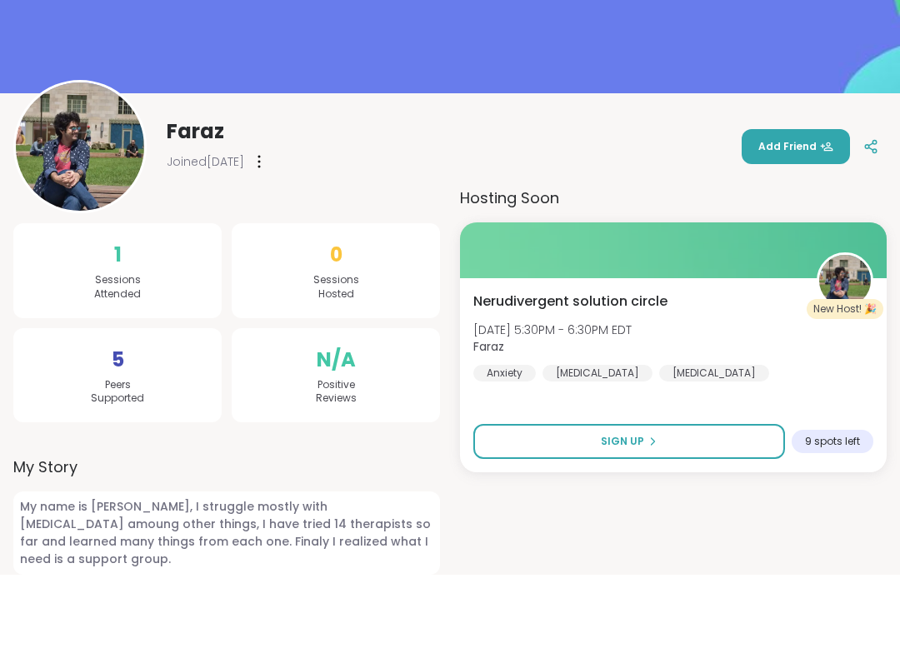
scroll to position [95, 0]
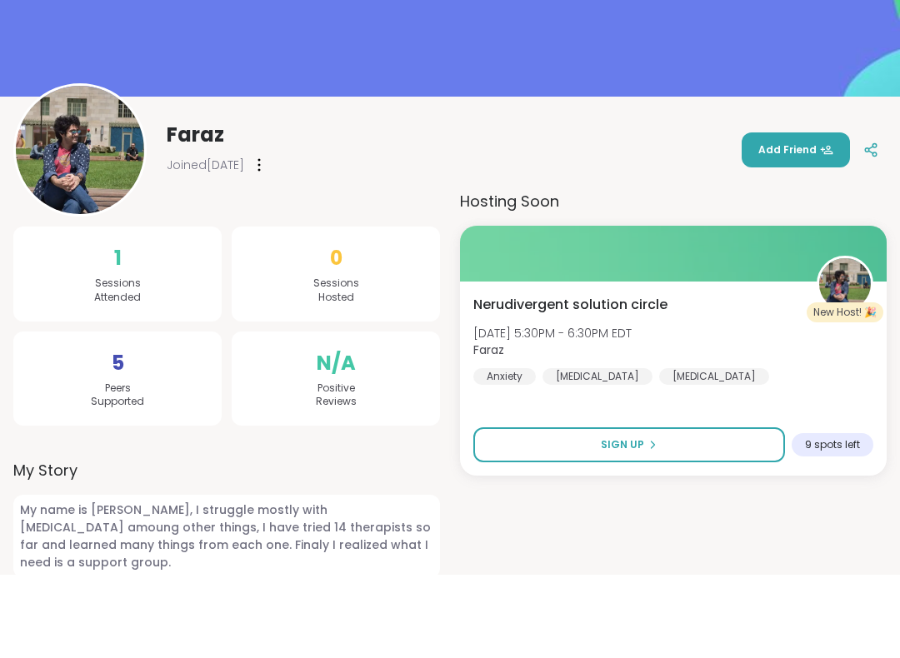
click at [82, 169] on img at bounding box center [80, 233] width 128 height 128
click at [855, 342] on img at bounding box center [845, 368] width 52 height 52
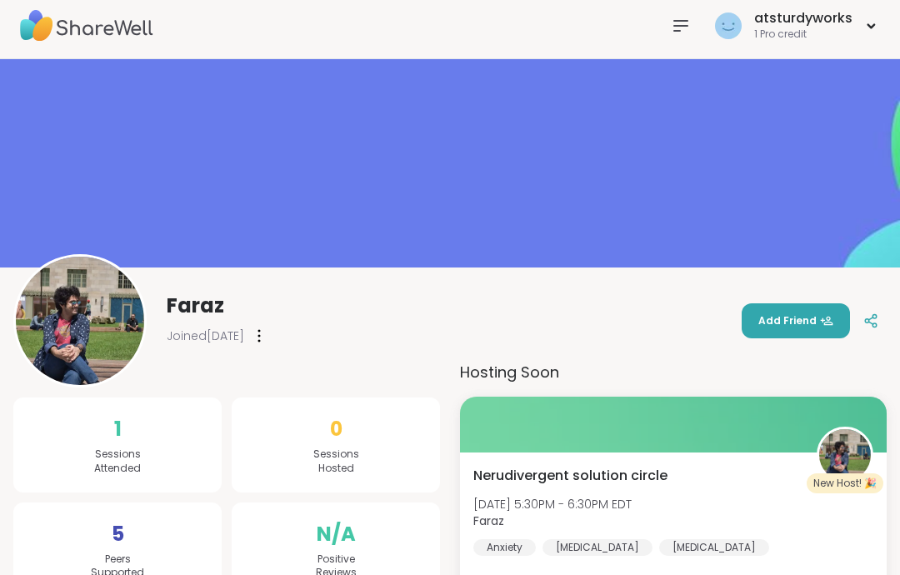
scroll to position [0, 0]
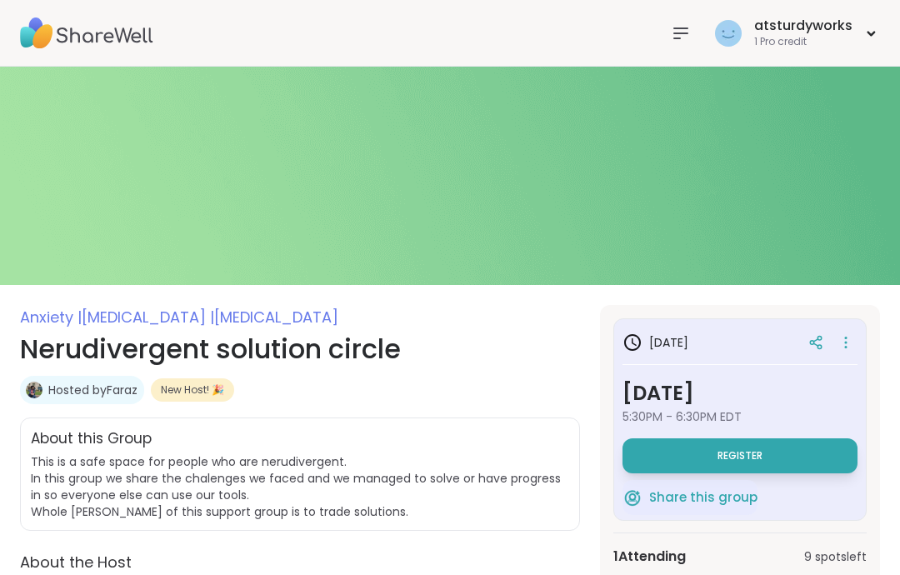
click at [843, 340] on icon at bounding box center [845, 342] width 17 height 23
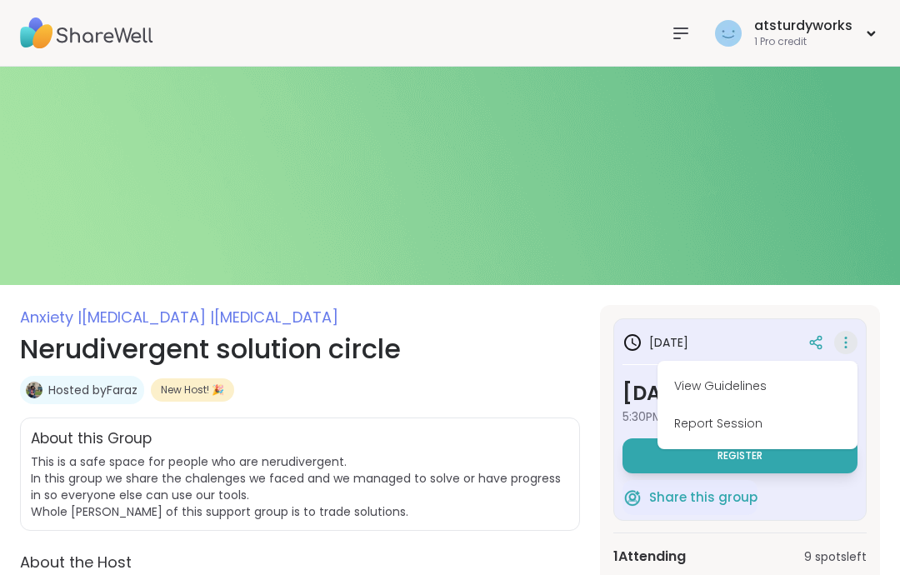
click at [770, 216] on img at bounding box center [450, 176] width 900 height 218
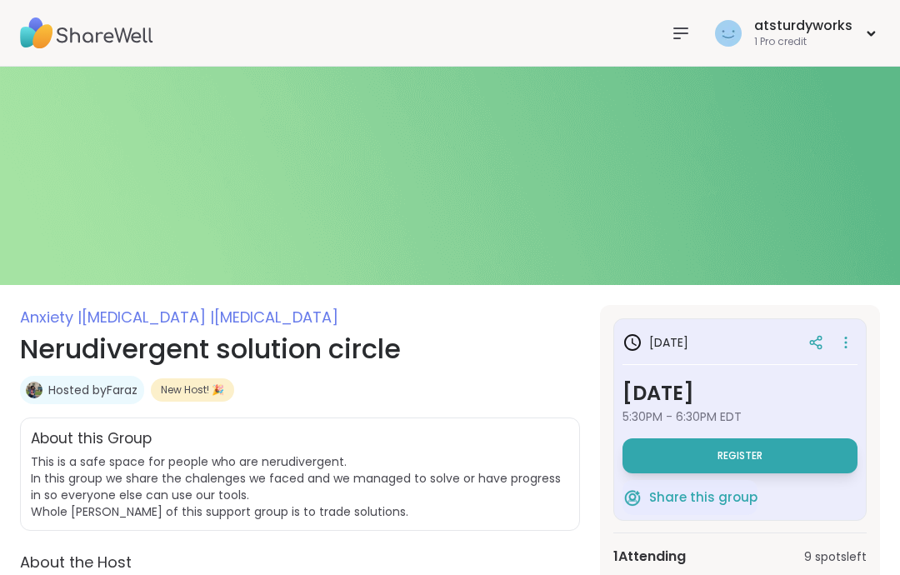
click at [629, 345] on icon at bounding box center [632, 342] width 20 height 20
click at [640, 336] on icon at bounding box center [632, 342] width 20 height 20
click at [678, 28] on icon at bounding box center [680, 33] width 13 height 10
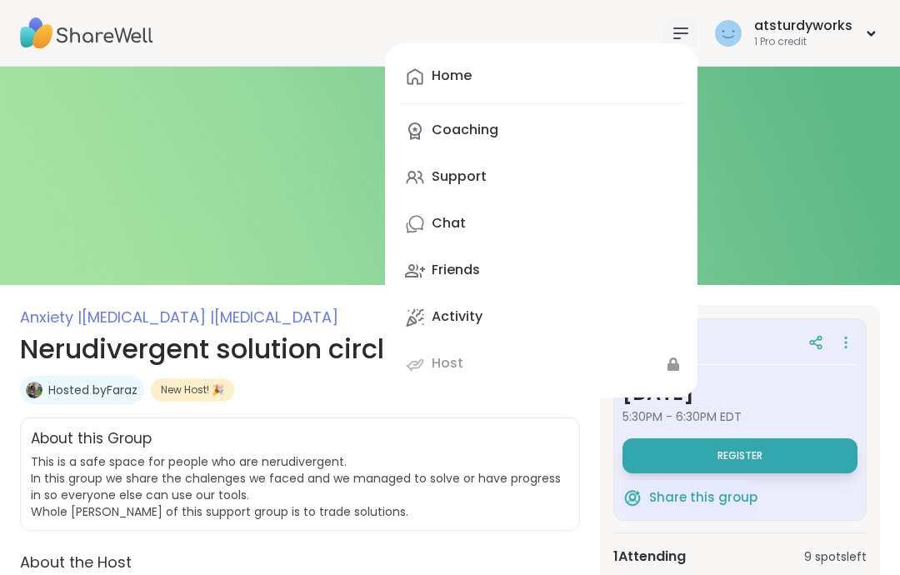
click at [273, 166] on img at bounding box center [450, 176] width 900 height 218
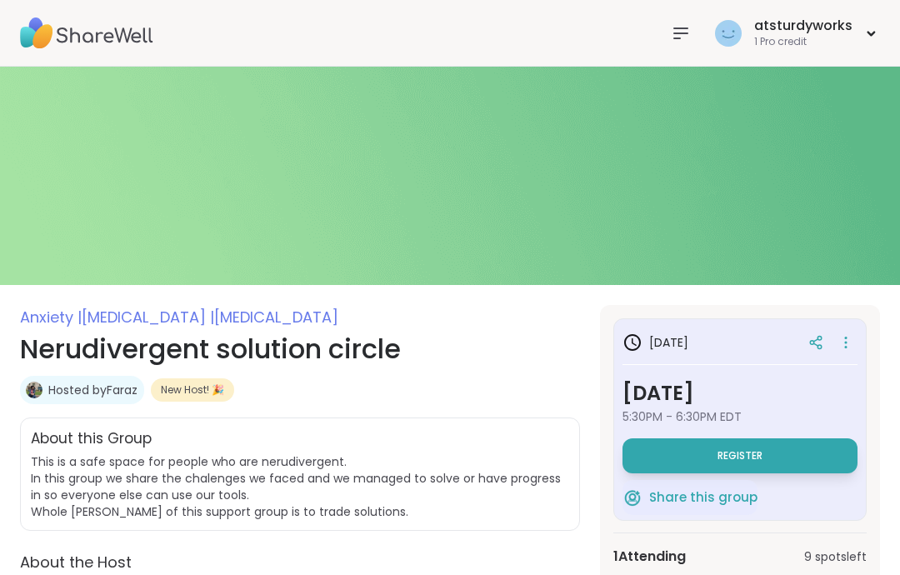
click at [190, 379] on div "New Host! 🎉" at bounding box center [192, 389] width 83 height 23
click at [41, 384] on img at bounding box center [34, 390] width 17 height 17
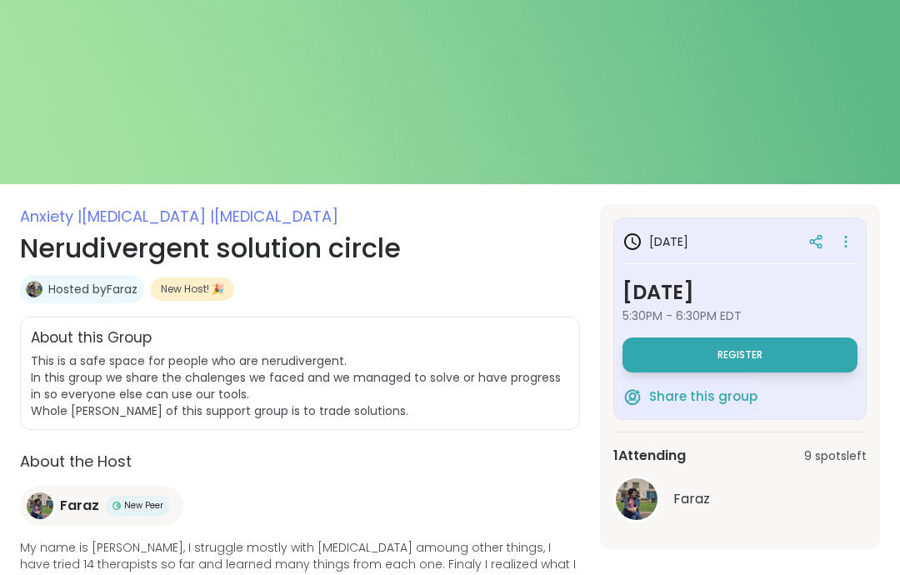
scroll to position [127, 0]
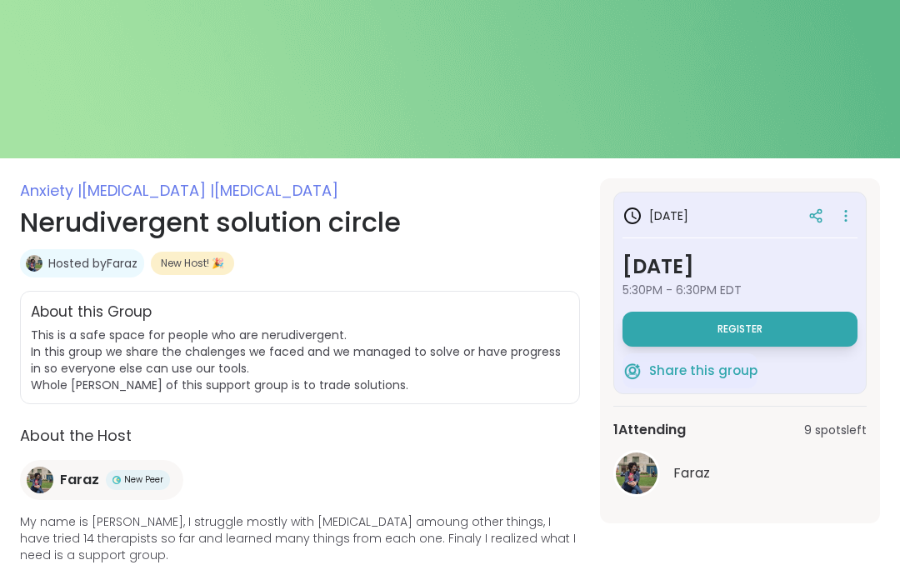
click at [122, 185] on span "Autism |" at bounding box center [148, 190] width 132 height 21
click at [124, 196] on span "Autism |" at bounding box center [148, 190] width 132 height 21
click at [63, 187] on span "Anxiety |" at bounding box center [51, 190] width 62 height 21
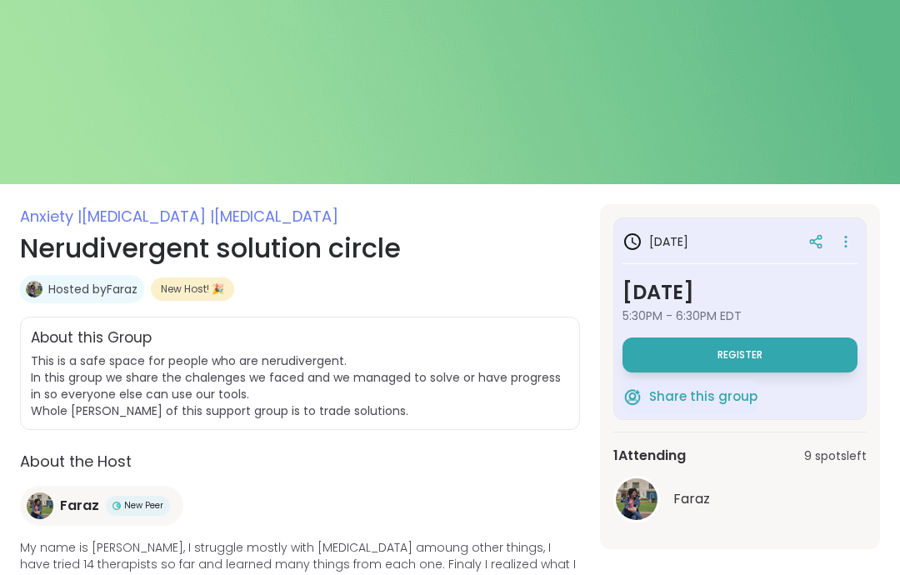
scroll to position [0, 0]
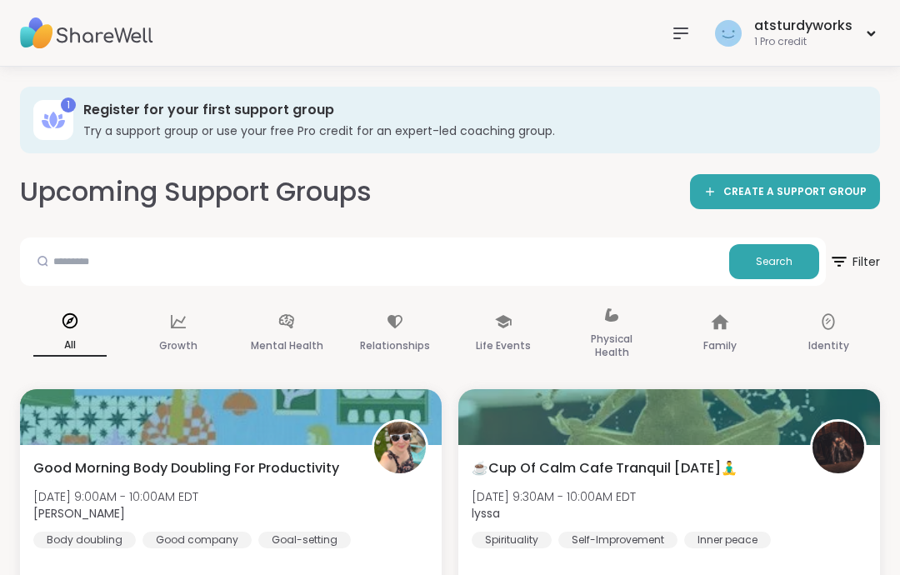
click at [835, 265] on icon at bounding box center [839, 262] width 20 height 20
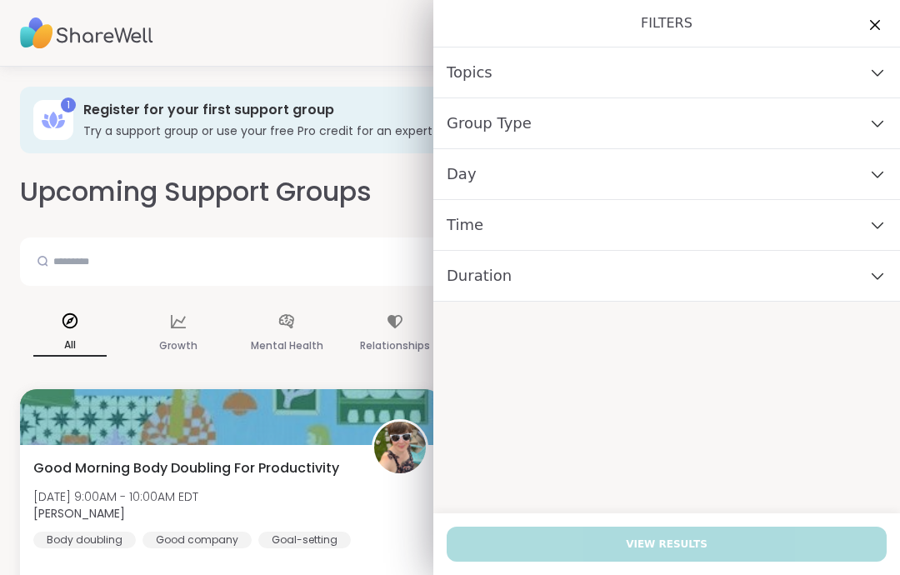
click at [879, 72] on icon at bounding box center [877, 73] width 18 height 12
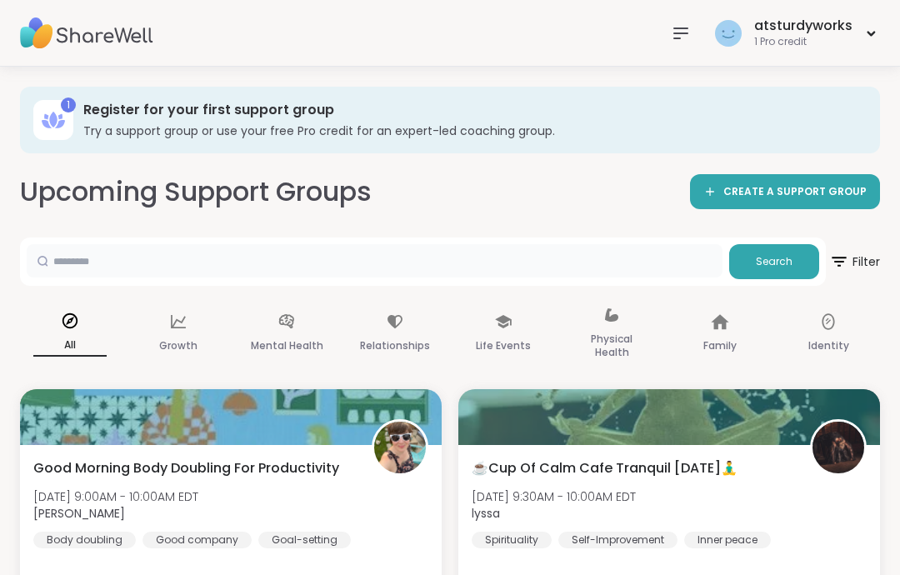
click at [207, 254] on input "text" at bounding box center [375, 260] width 696 height 33
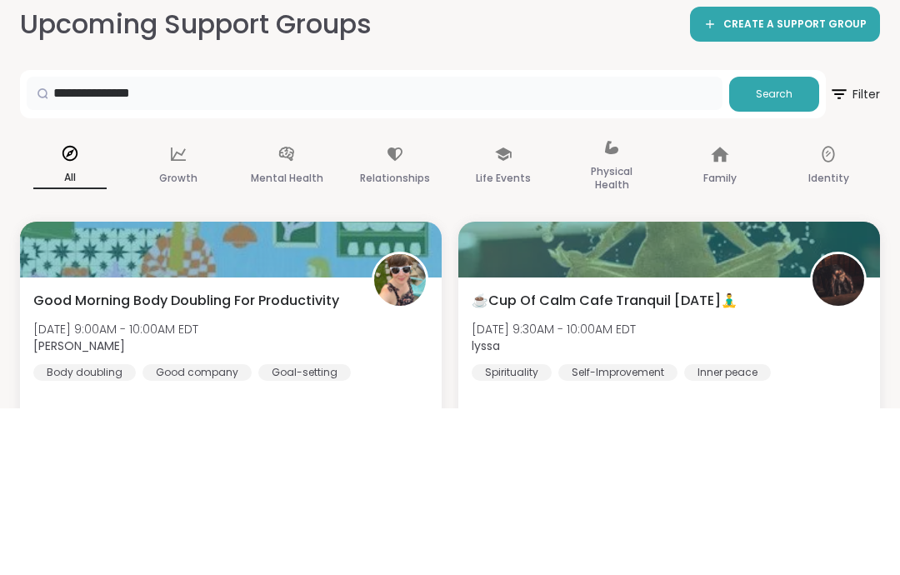
type input "**********"
click at [778, 254] on span "Search" at bounding box center [774, 261] width 37 height 15
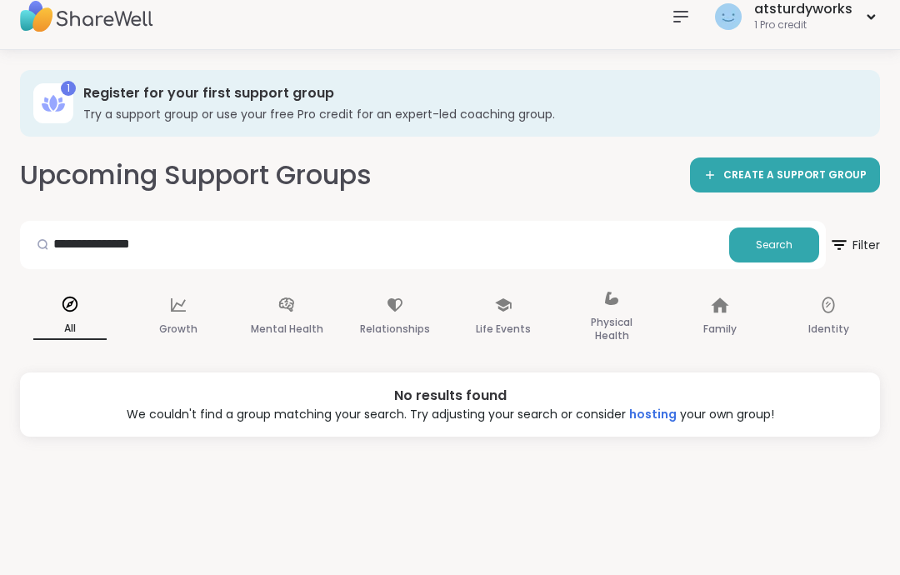
scroll to position [17, 0]
click at [67, 305] on icon at bounding box center [69, 304] width 15 height 15
click at [44, 318] on p "All" at bounding box center [69, 329] width 73 height 22
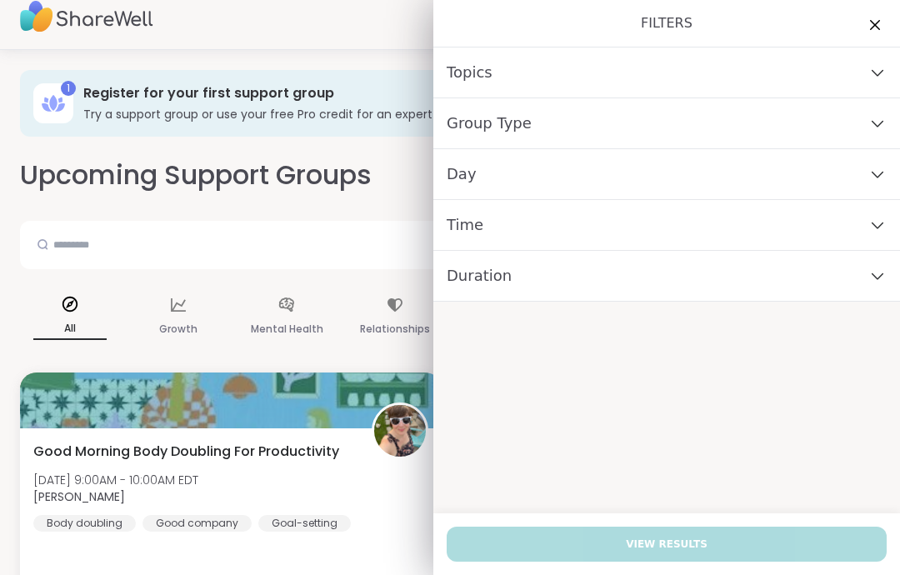
click at [879, 227] on icon at bounding box center [876, 226] width 11 height 6
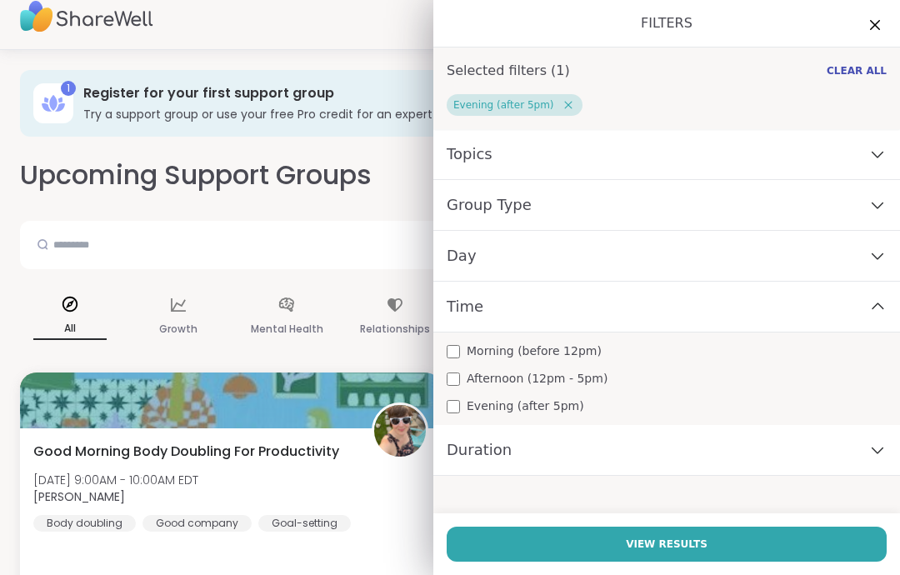
click at [879, 250] on icon at bounding box center [877, 256] width 18 height 12
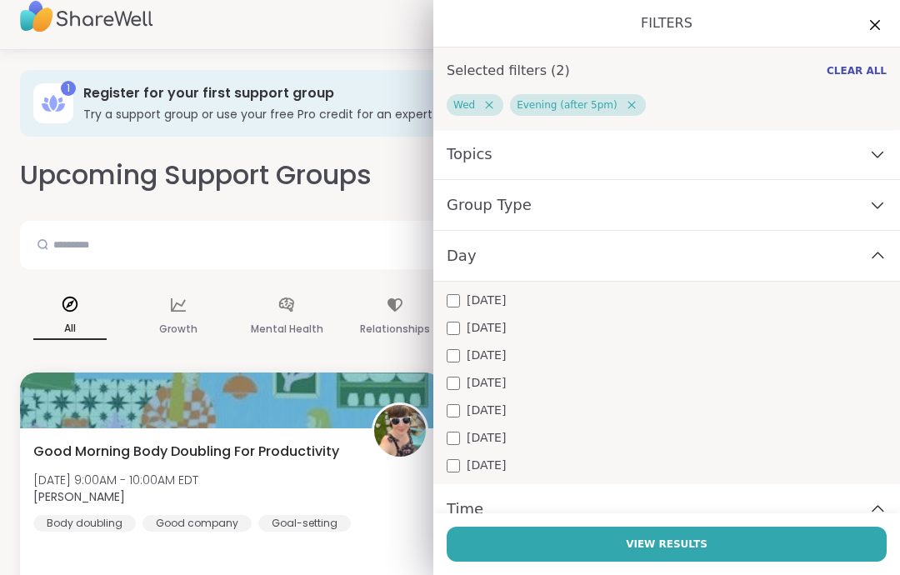
click at [664, 542] on span "View Results" at bounding box center [667, 544] width 82 height 15
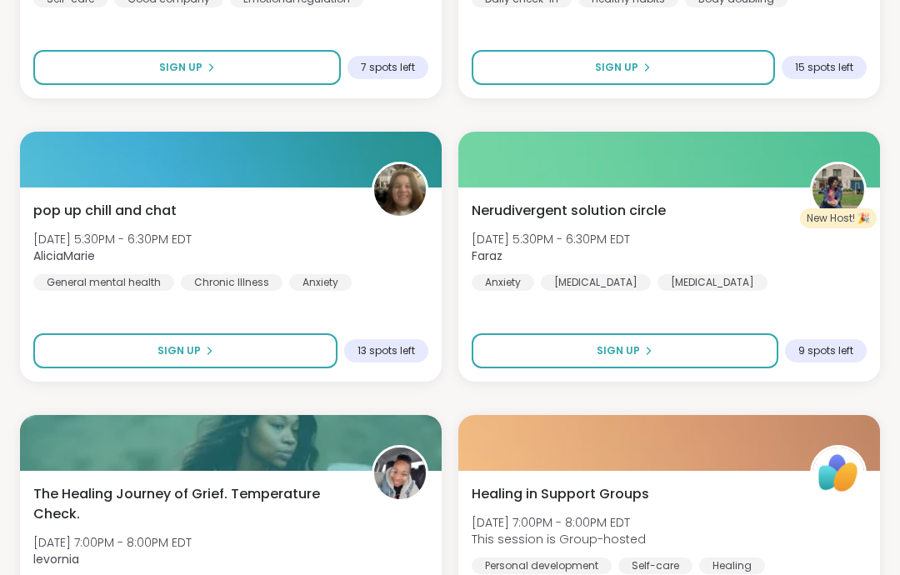
scroll to position [576, 0]
click at [747, 229] on div "Nerudivergent solution circle [DATE] 5:30PM - 6:30PM EDT Faraz Anxiety [MEDICAL…" at bounding box center [669, 246] width 395 height 90
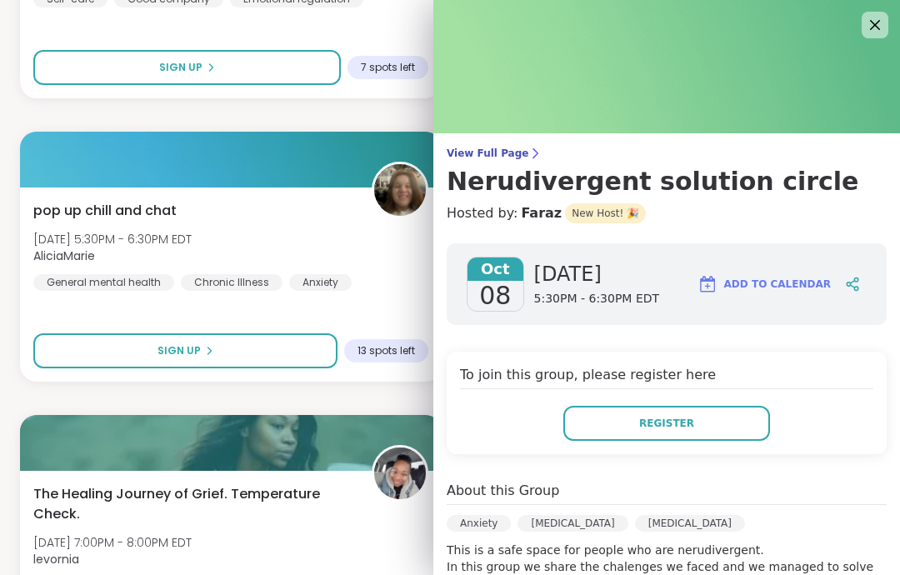
scroll to position [3, 0]
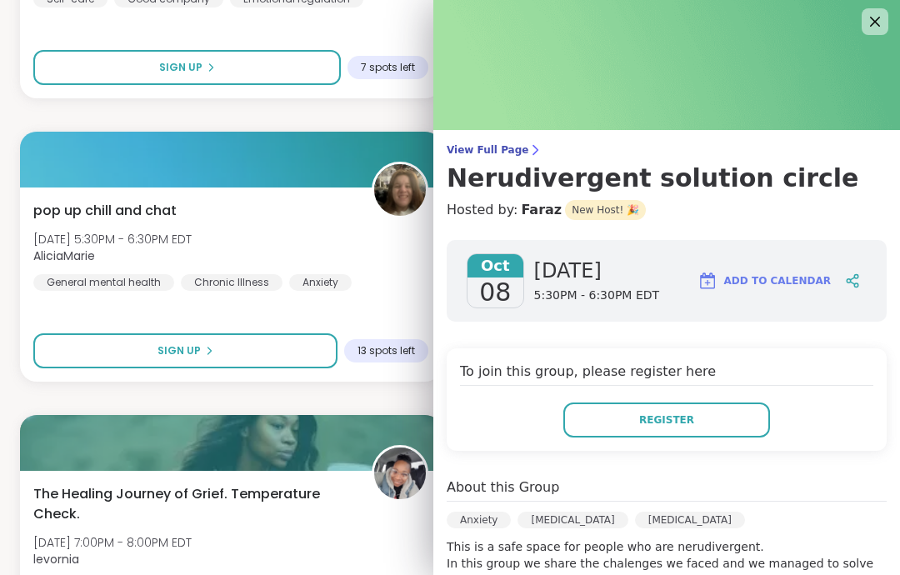
click at [734, 282] on span "Add to Calendar" at bounding box center [777, 280] width 107 height 15
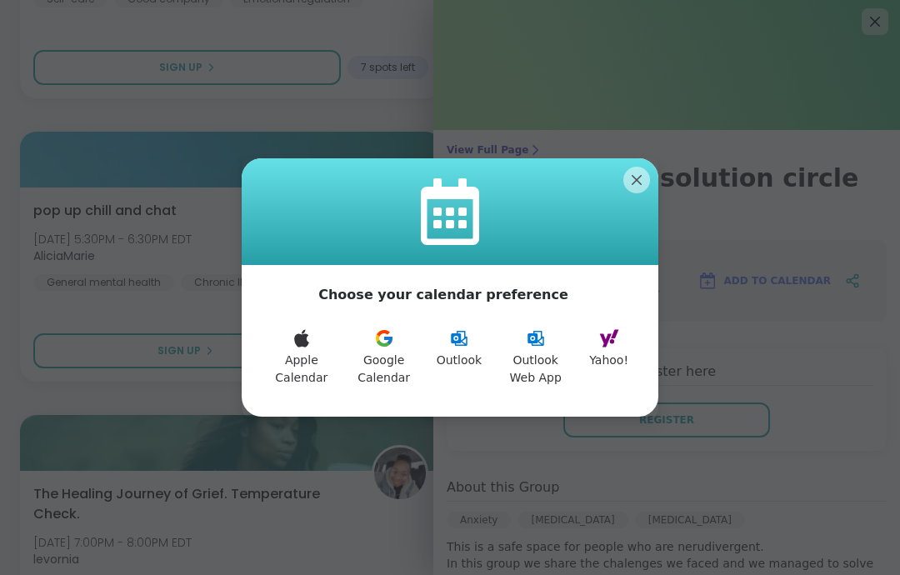
click at [423, 339] on button "Google Calendar" at bounding box center [384, 357] width 85 height 78
